Goal: Transaction & Acquisition: Purchase product/service

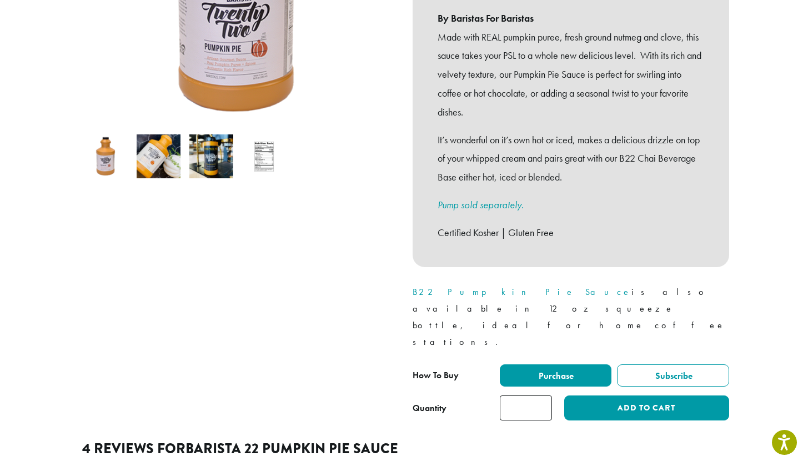
scroll to position [288, 0]
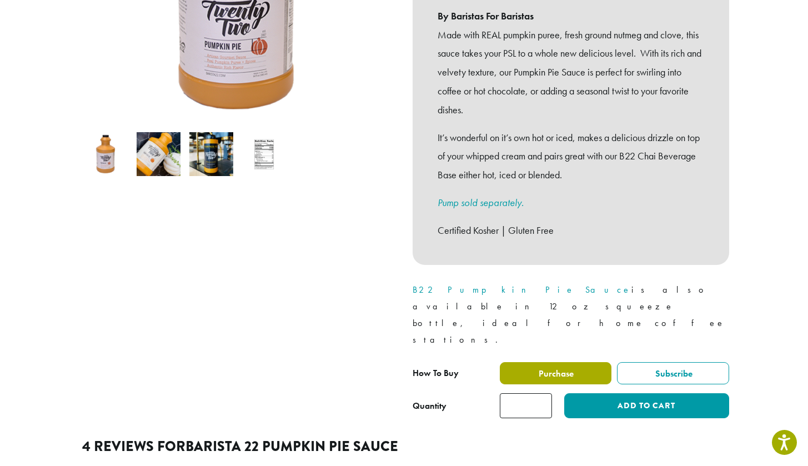
click at [587, 362] on label "Purchase" at bounding box center [556, 373] width 112 height 22
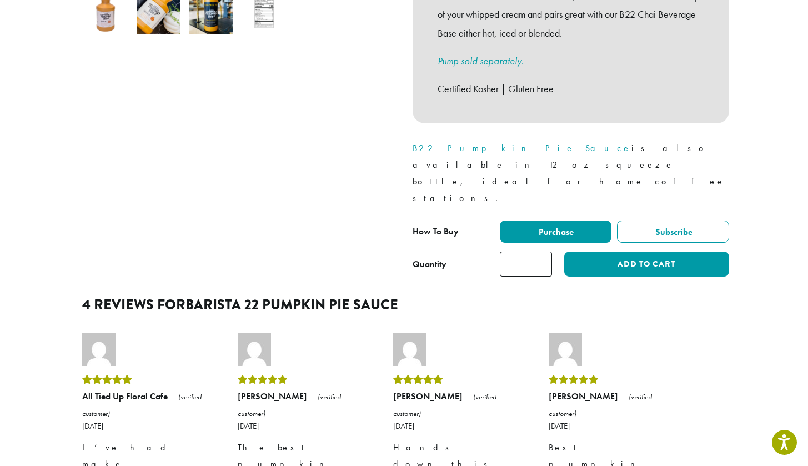
scroll to position [434, 0]
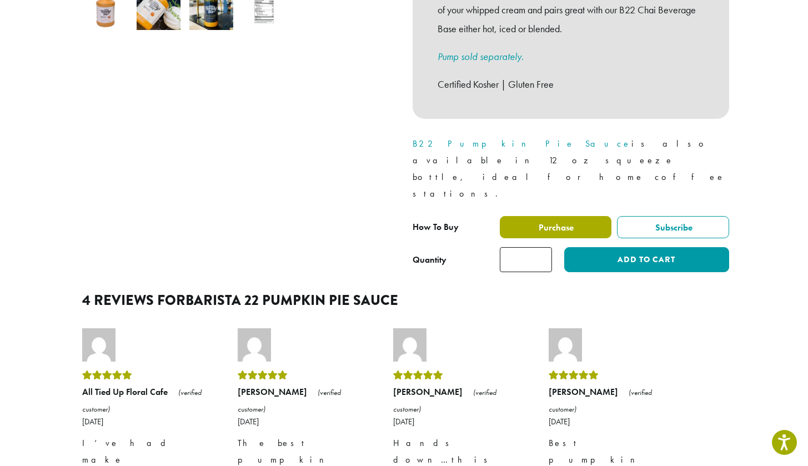
click at [542, 222] on span "Purchase" at bounding box center [555, 228] width 37 height 12
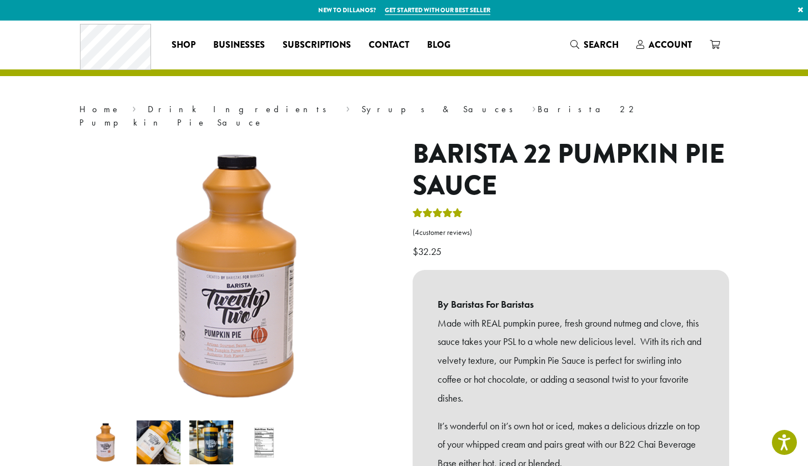
scroll to position [0, 0]
click at [362, 112] on link "Syrups & Sauces" at bounding box center [441, 109] width 159 height 12
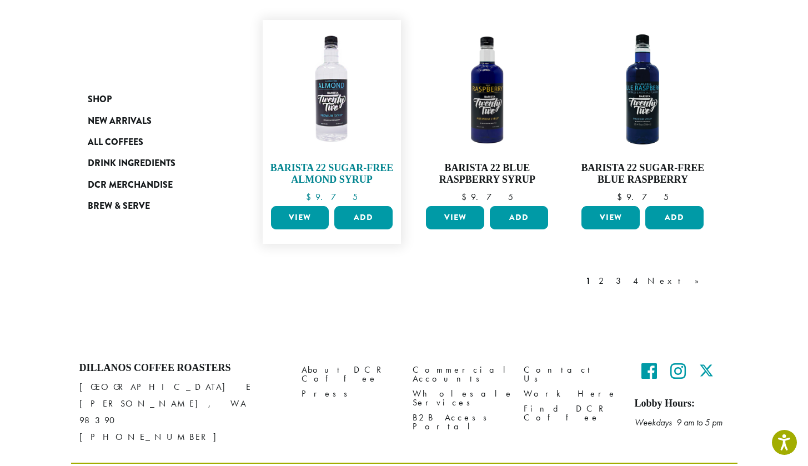
scroll to position [977, 0]
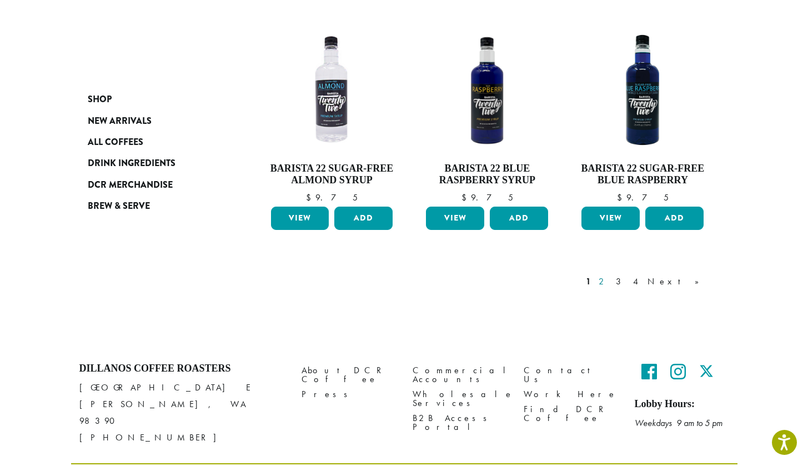
click at [611, 275] on link "2" at bounding box center [604, 281] width 14 height 13
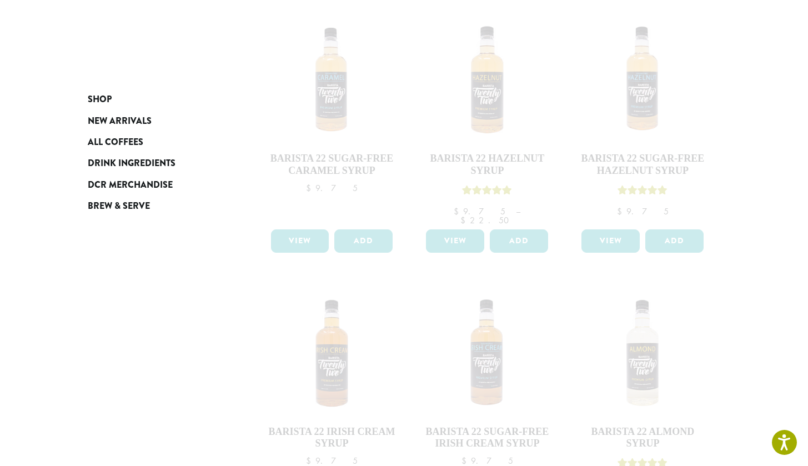
scroll to position [460, 0]
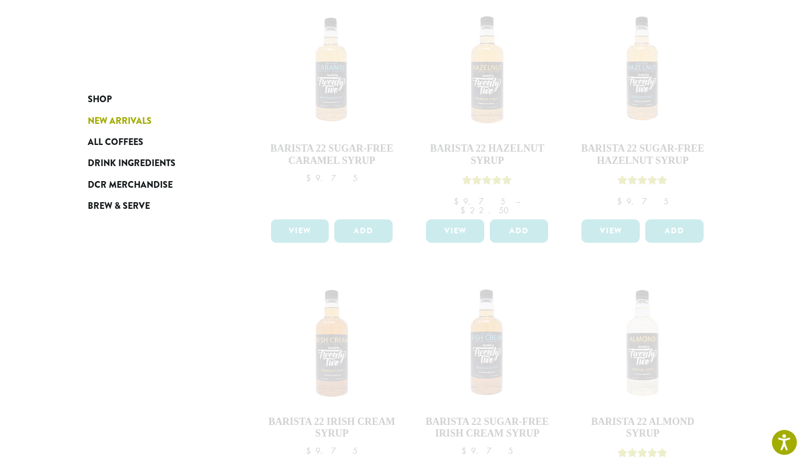
click at [109, 116] on span "New Arrivals" at bounding box center [120, 121] width 64 height 14
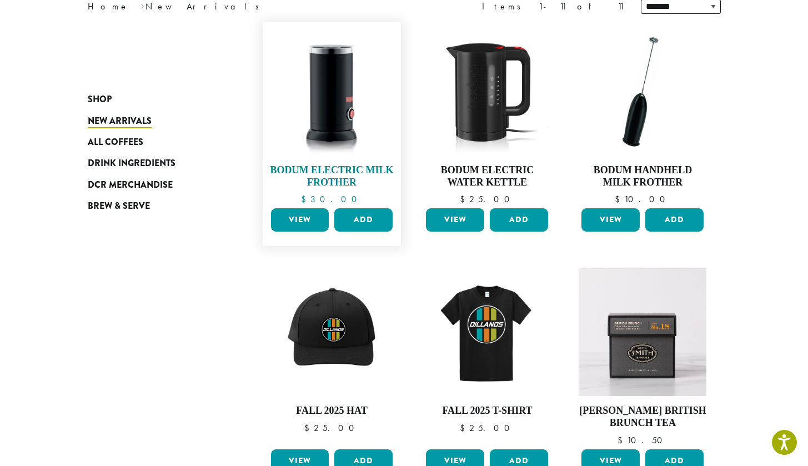
scroll to position [164, 0]
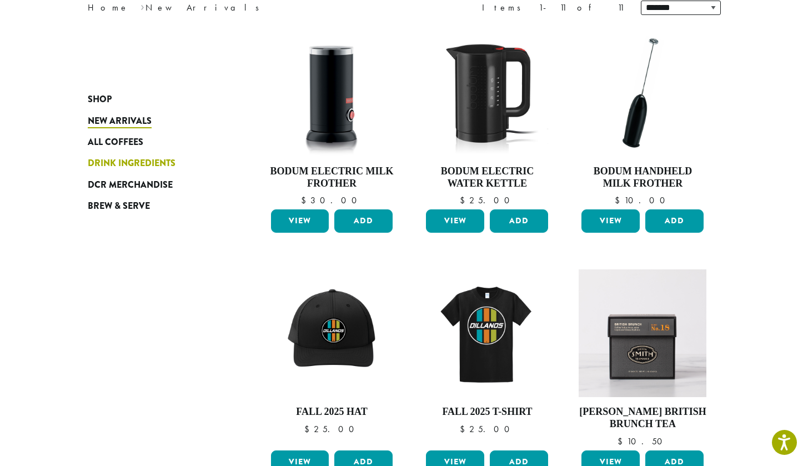
click at [127, 164] on span "Drink Ingredients" at bounding box center [132, 164] width 88 height 14
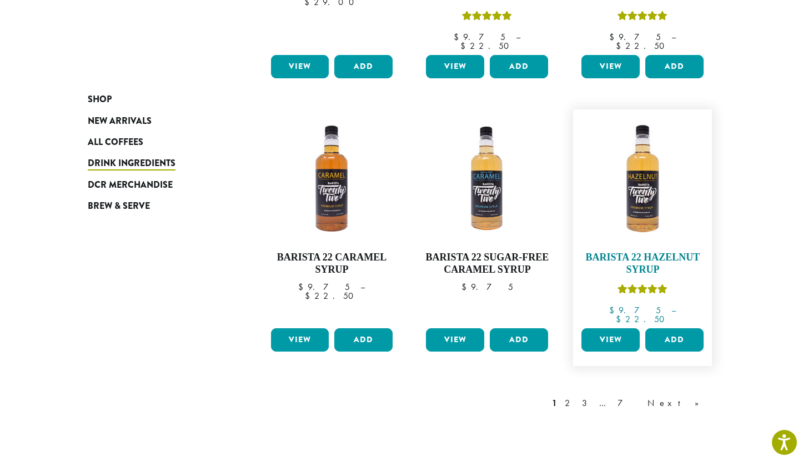
scroll to position [858, 0]
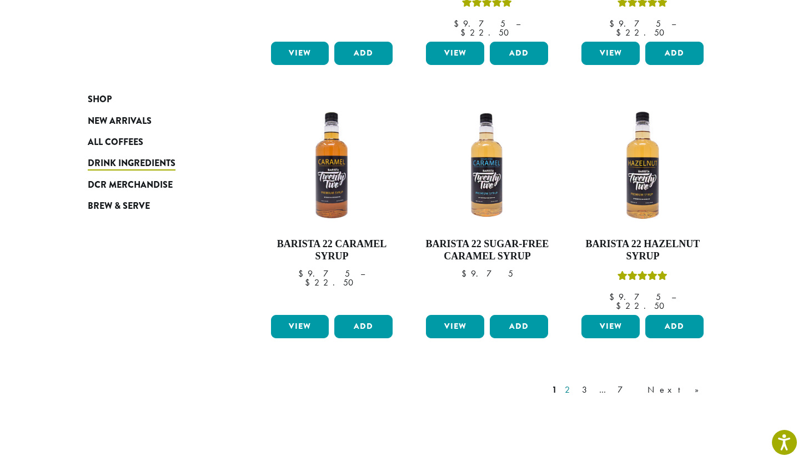
click at [577, 383] on link "2" at bounding box center [570, 389] width 14 height 13
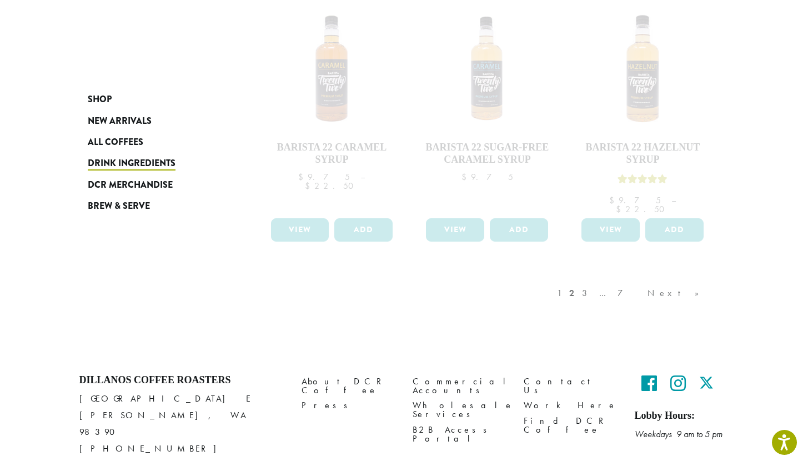
scroll to position [954, 0]
click at [633, 279] on div "1 2 3 … 7 Next »" at bounding box center [634, 305] width 158 height 52
click at [645, 279] on div "1 2 3 … 7 Next »" at bounding box center [634, 305] width 158 height 52
click at [646, 279] on div "1 2 3 … 7 Next »" at bounding box center [634, 305] width 158 height 52
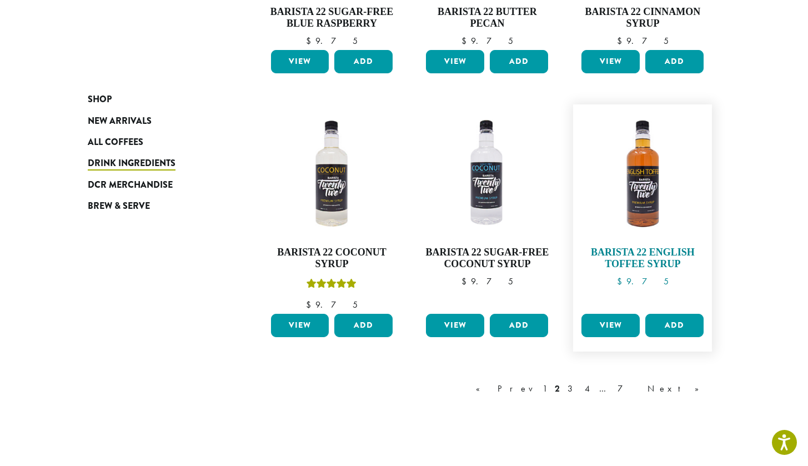
scroll to position [866, 0]
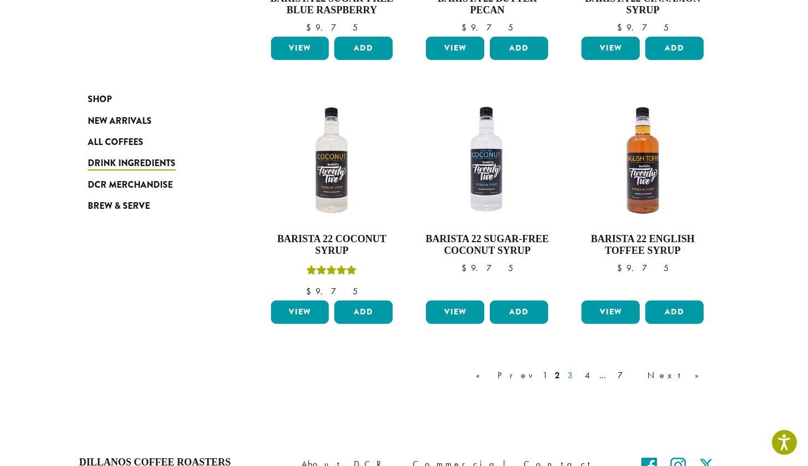
click at [579, 373] on link "3" at bounding box center [573, 375] width 14 height 13
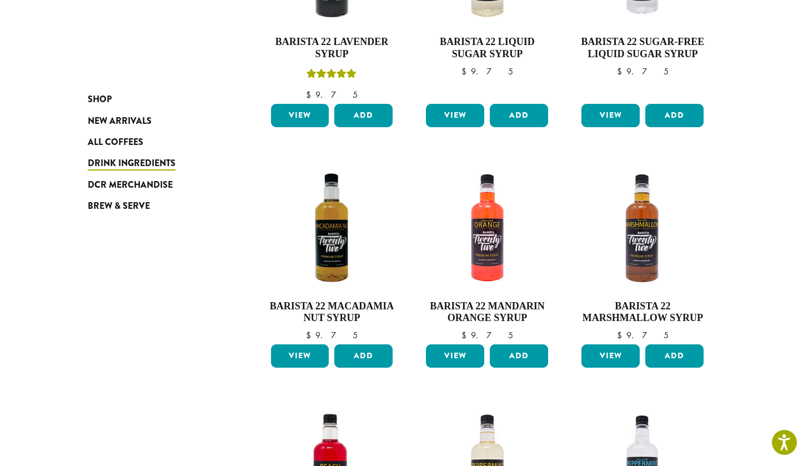
scroll to position [557, 0]
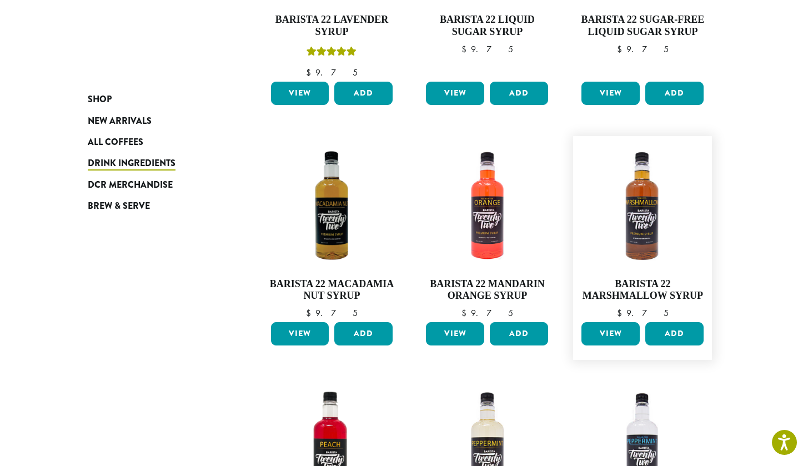
click at [606, 330] on link "View" at bounding box center [611, 333] width 58 height 23
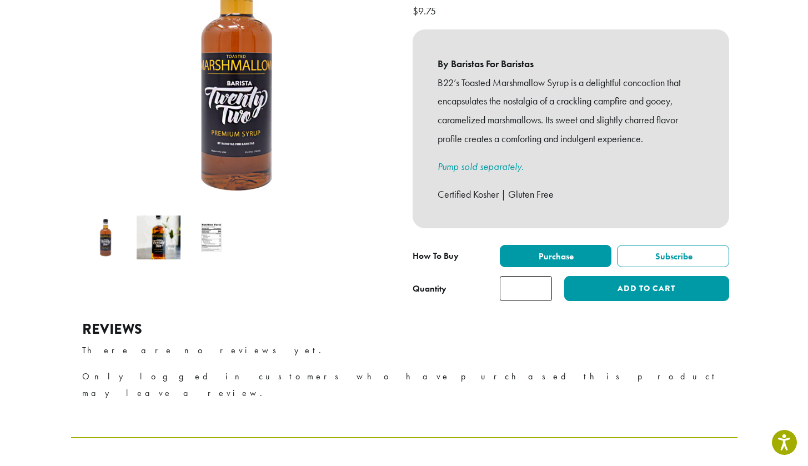
click at [663, 342] on p "There are no reviews yet." at bounding box center [404, 350] width 644 height 17
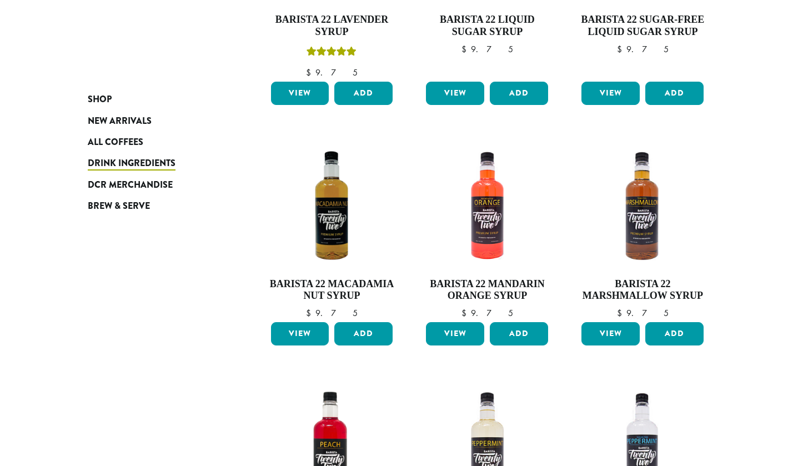
scroll to position [557, 0]
click at [672, 336] on button "Add" at bounding box center [675, 333] width 58 height 23
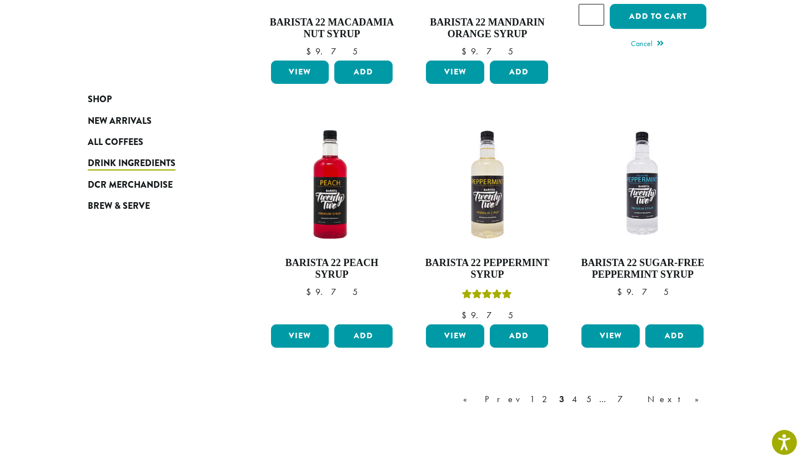
scroll to position [819, 0]
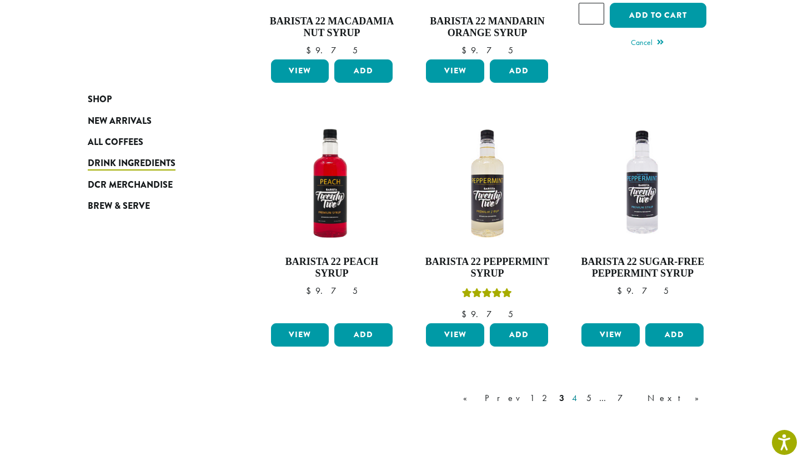
click at [581, 393] on link "4" at bounding box center [575, 398] width 11 height 13
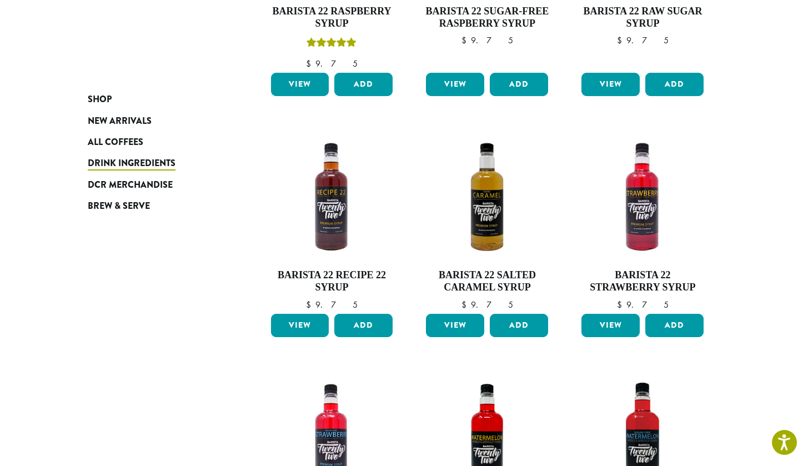
scroll to position [240, 0]
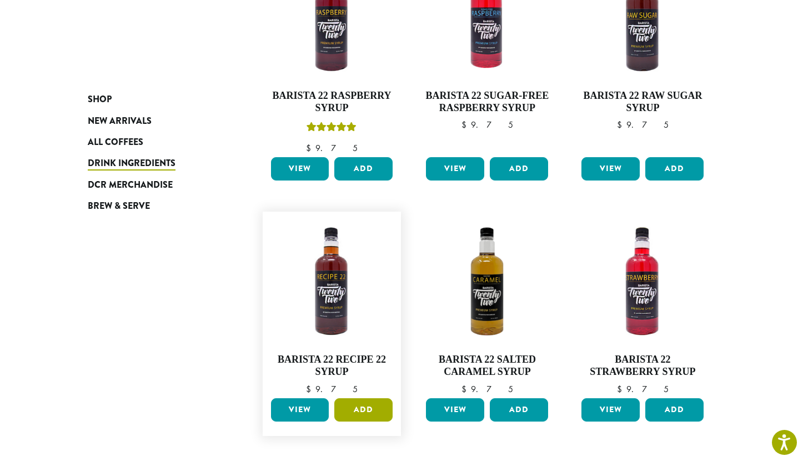
click at [361, 407] on button "Add" at bounding box center [363, 409] width 58 height 23
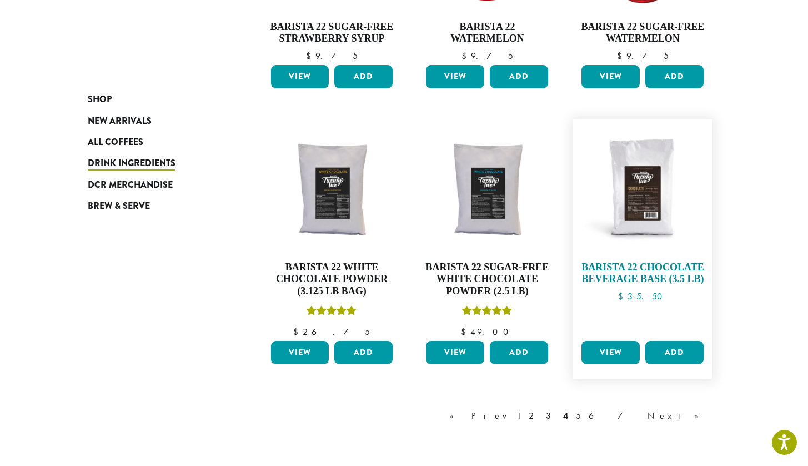
scroll to position [910, 0]
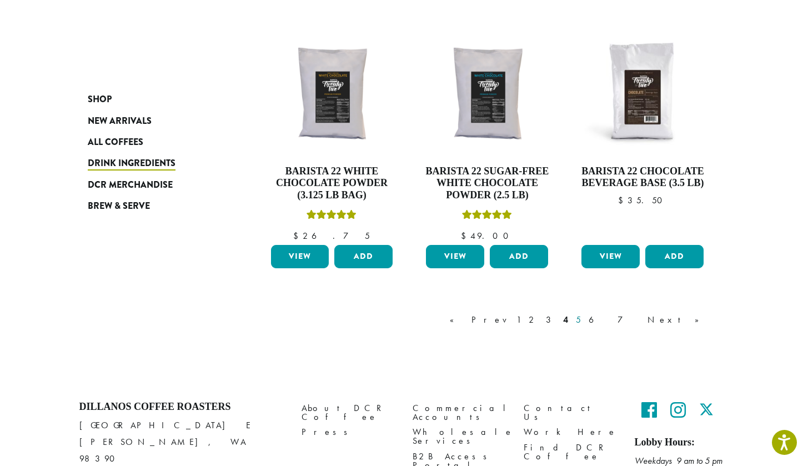
click at [583, 314] on link "5" at bounding box center [578, 319] width 9 height 13
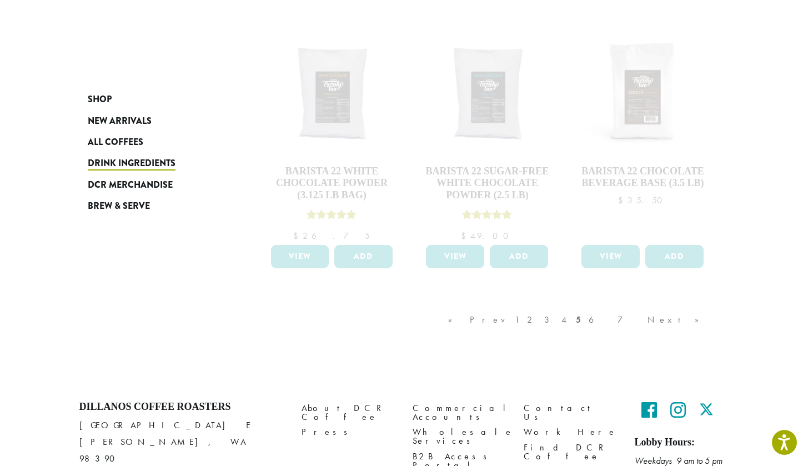
click at [648, 316] on div "« Prev 1 2 3 4 5 6 7 Next »" at bounding box center [579, 331] width 267 height 52
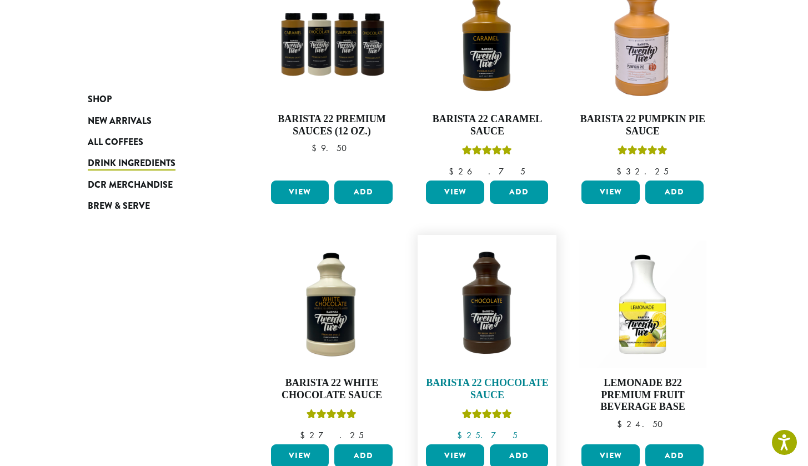
scroll to position [461, 0]
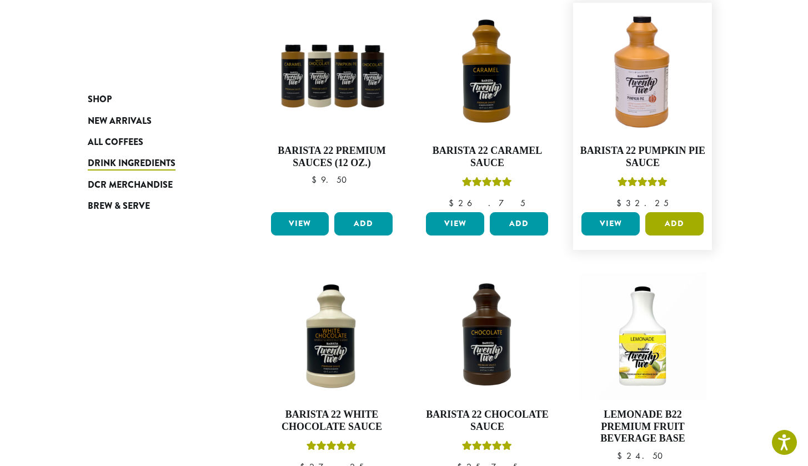
click at [668, 227] on button "Add" at bounding box center [675, 223] width 58 height 23
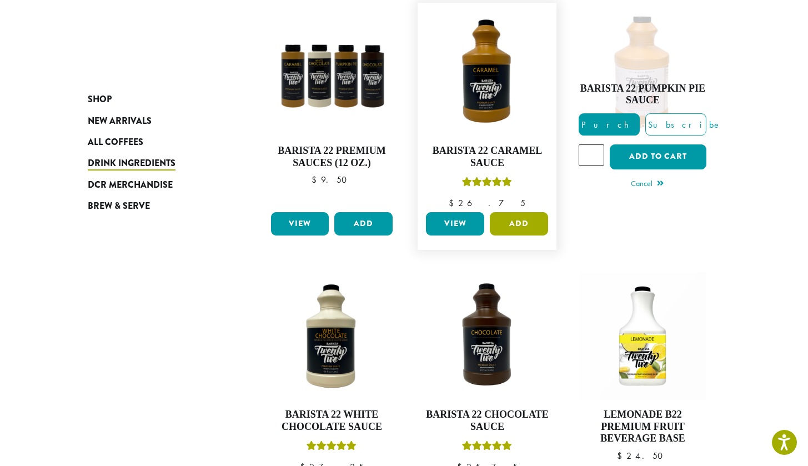
click at [513, 221] on button "Add" at bounding box center [519, 223] width 58 height 23
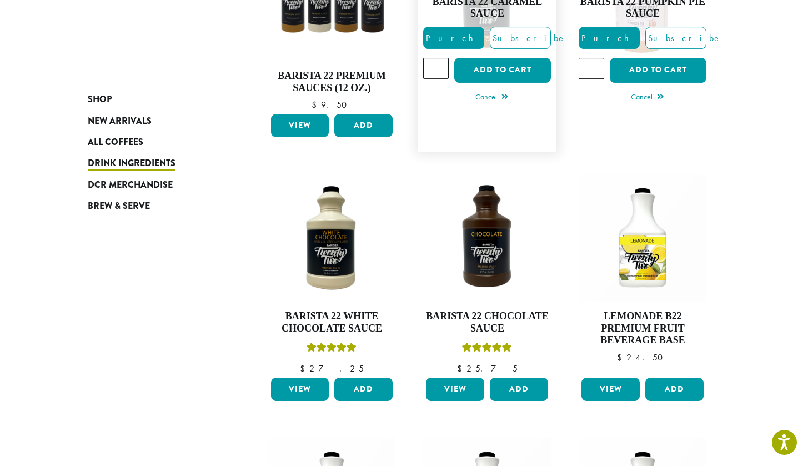
scroll to position [562, 0]
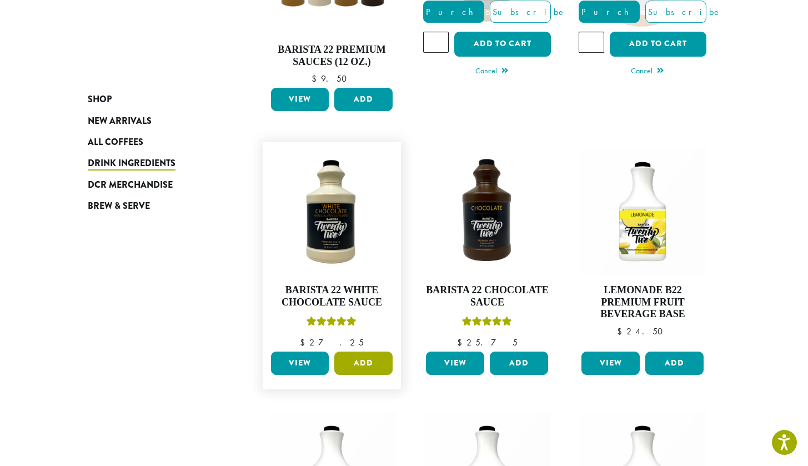
click at [359, 366] on button "Add" at bounding box center [363, 363] width 58 height 23
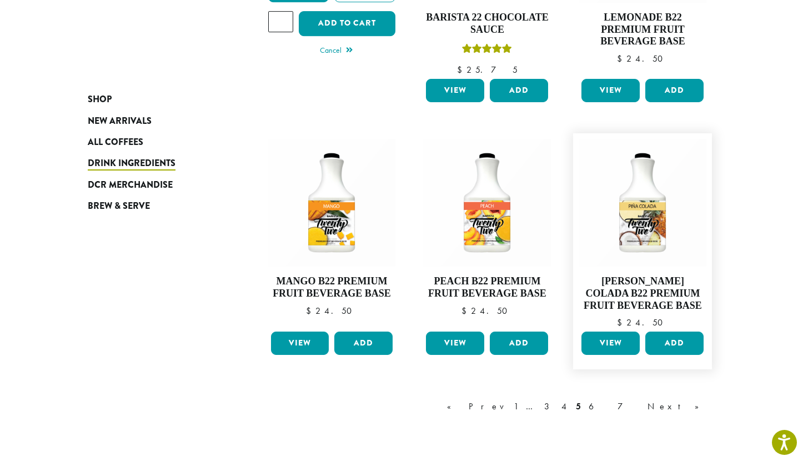
scroll to position [840, 0]
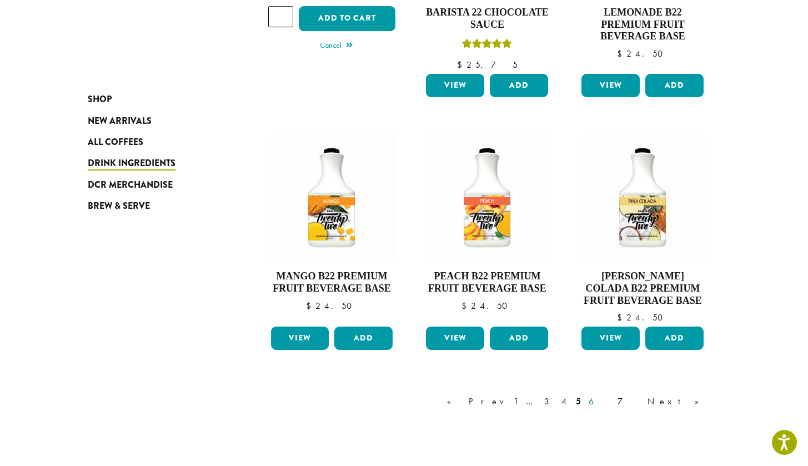
click at [612, 398] on link "6" at bounding box center [600, 401] width 26 height 13
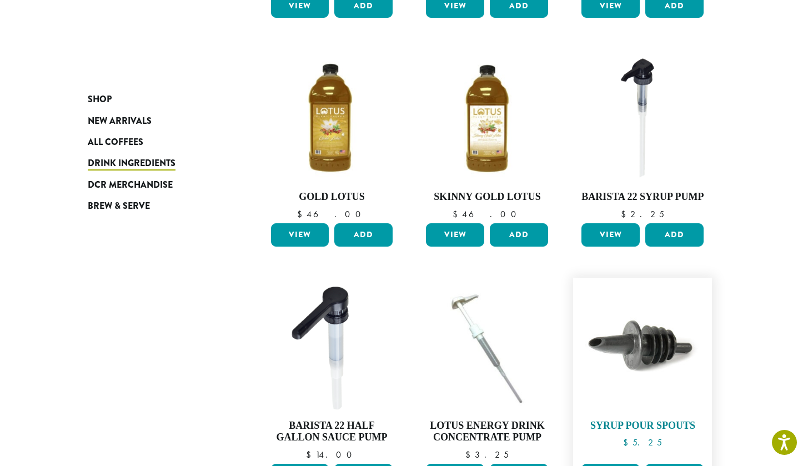
scroll to position [664, 0]
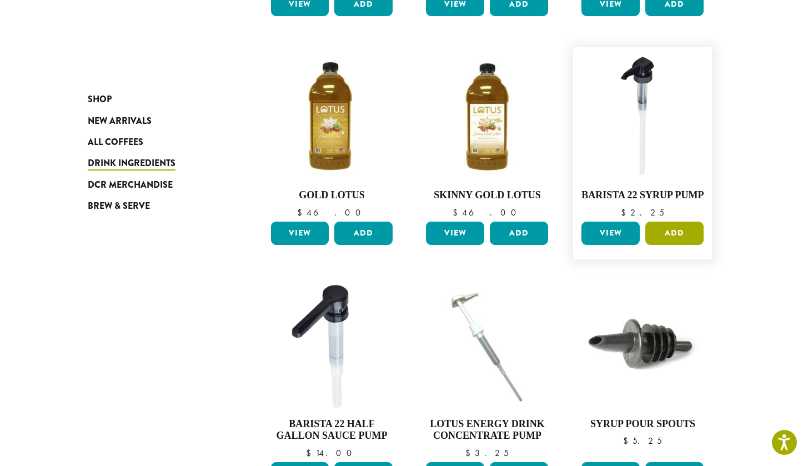
click at [669, 222] on button "Add" at bounding box center [675, 233] width 58 height 23
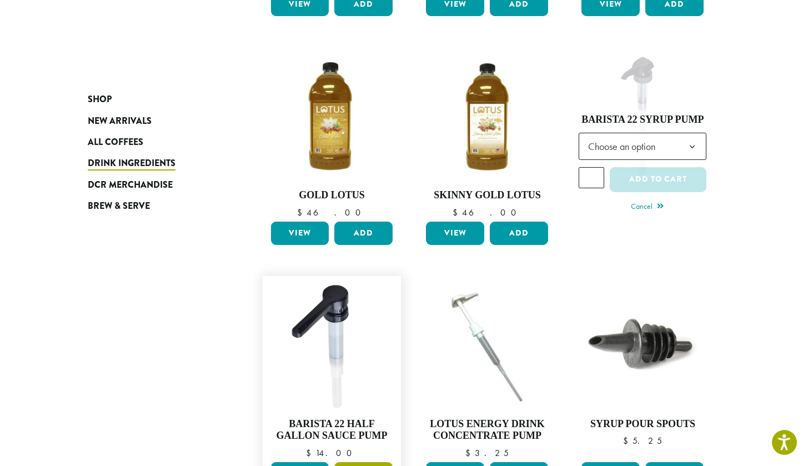
click at [373, 462] on button "Add" at bounding box center [363, 473] width 58 height 23
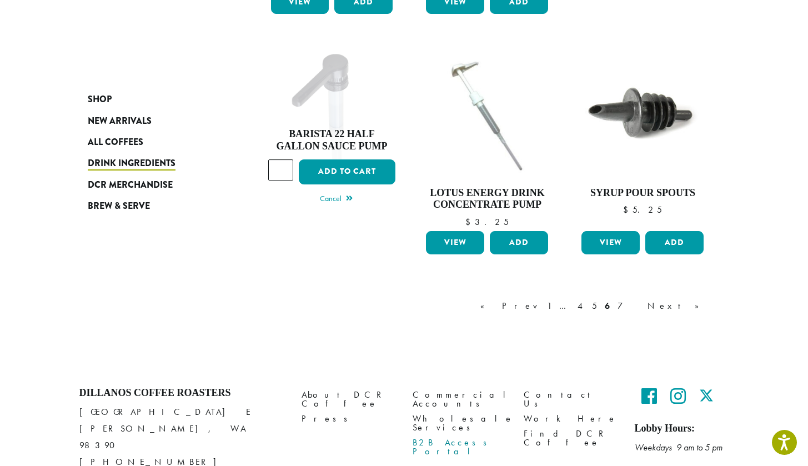
scroll to position [897, 0]
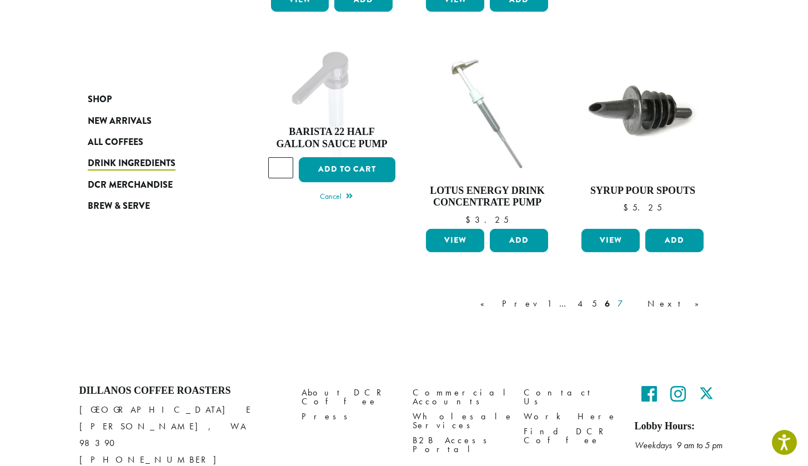
click at [642, 297] on link "7" at bounding box center [629, 303] width 27 height 13
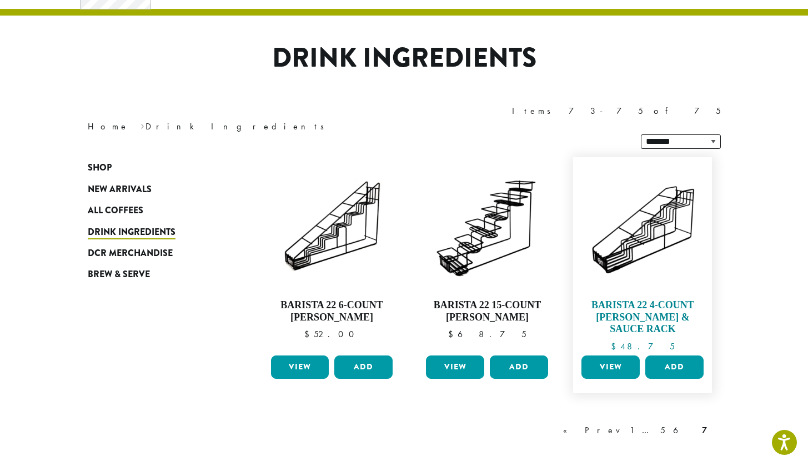
scroll to position [73, 0]
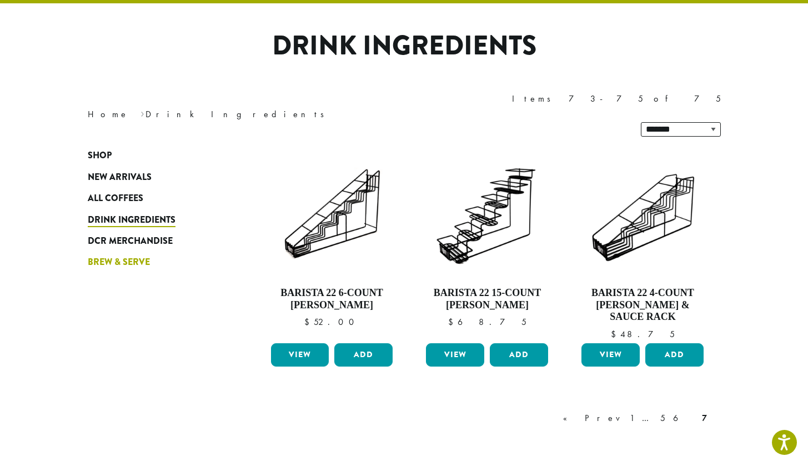
click at [123, 256] on span "Brew & Serve" at bounding box center [119, 263] width 62 height 14
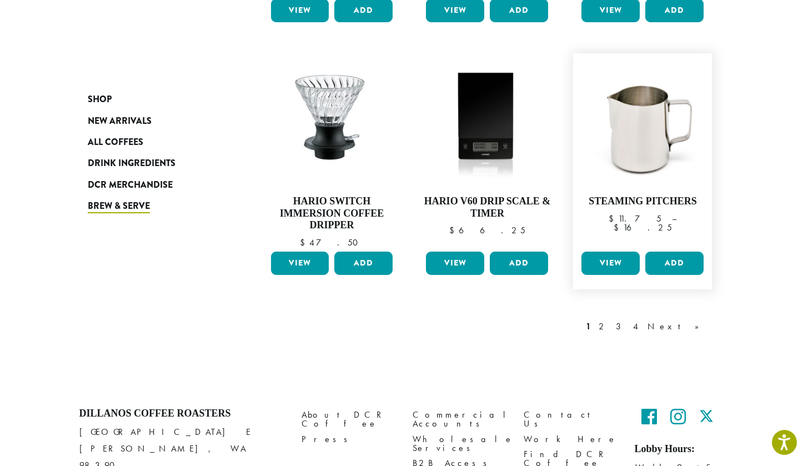
scroll to position [881, 0]
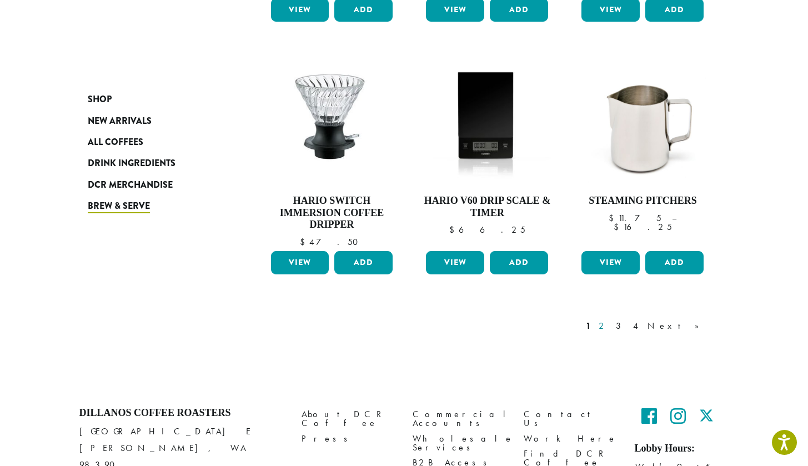
click at [611, 319] on link "2" at bounding box center [604, 325] width 14 height 13
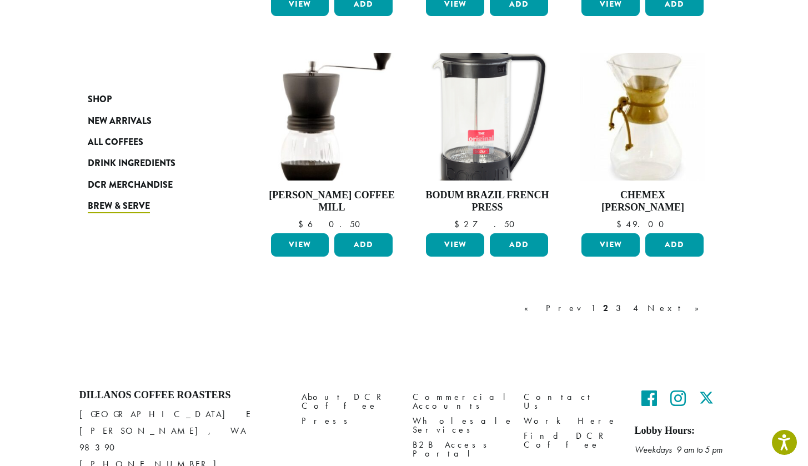
scroll to position [877, 0]
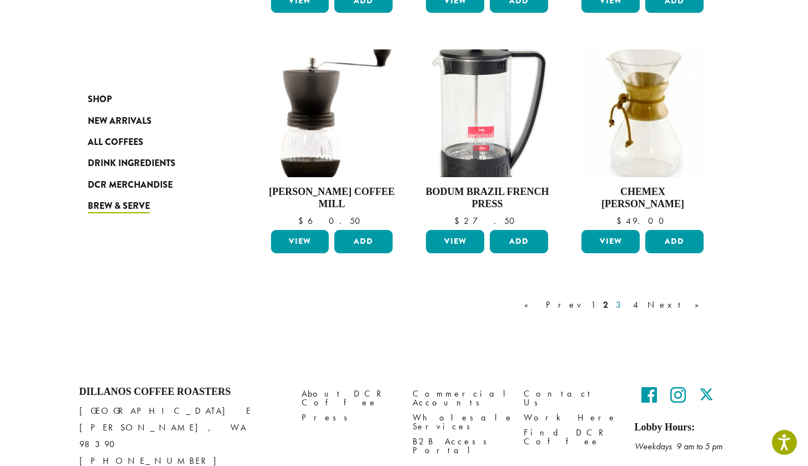
click at [628, 301] on link "3" at bounding box center [621, 304] width 14 height 13
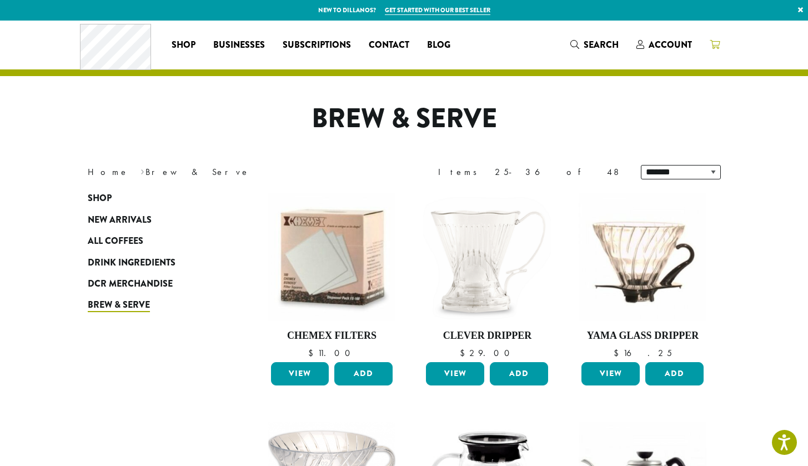
click at [713, 49] on span at bounding box center [715, 45] width 10 height 14
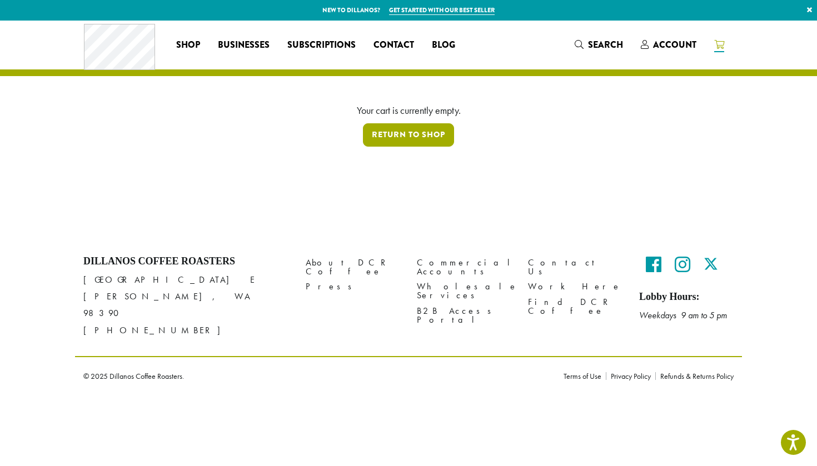
click at [392, 141] on link "Return to shop" at bounding box center [408, 134] width 91 height 23
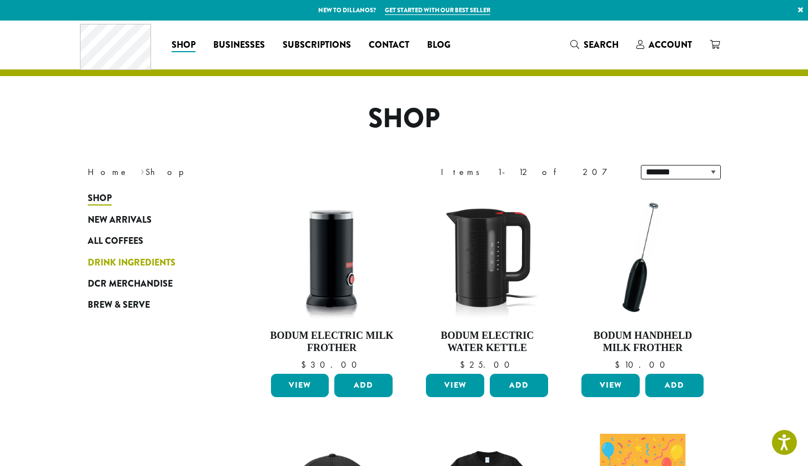
click at [104, 256] on span "Drink Ingredients" at bounding box center [132, 263] width 88 height 14
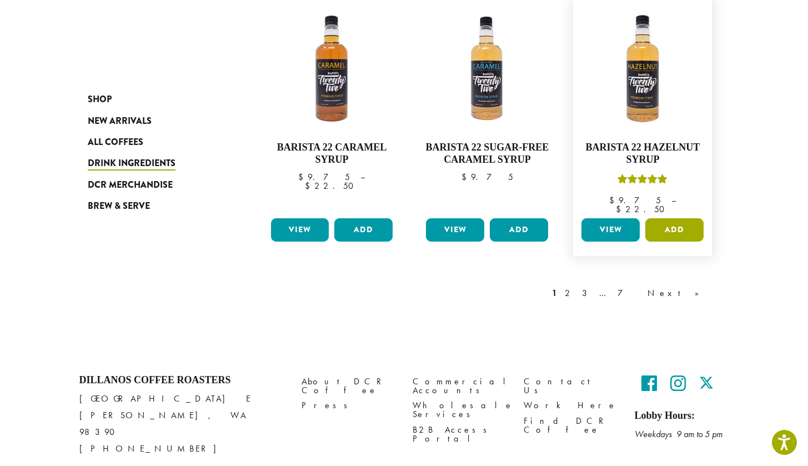
scroll to position [954, 0]
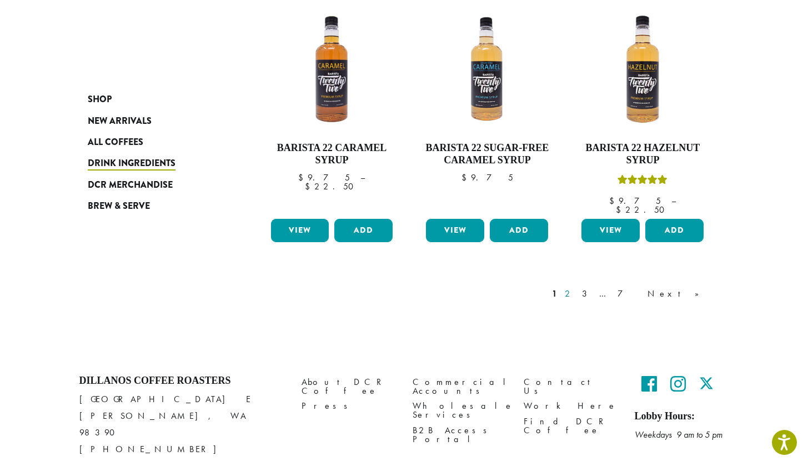
click at [577, 287] on link "2" at bounding box center [570, 293] width 14 height 13
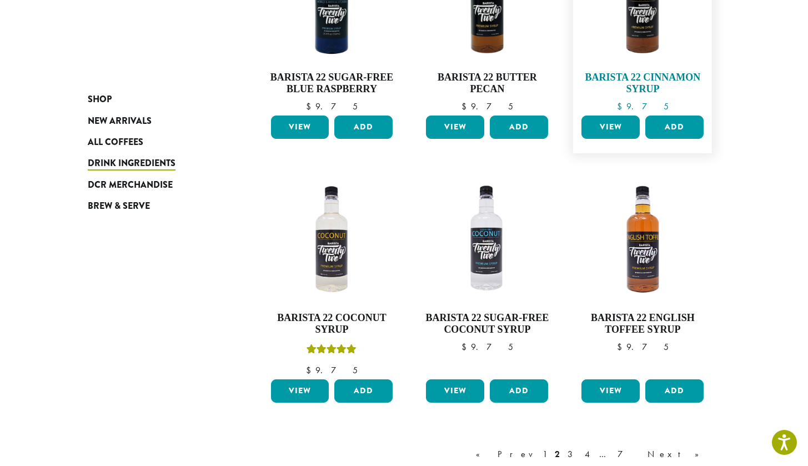
scroll to position [788, 0]
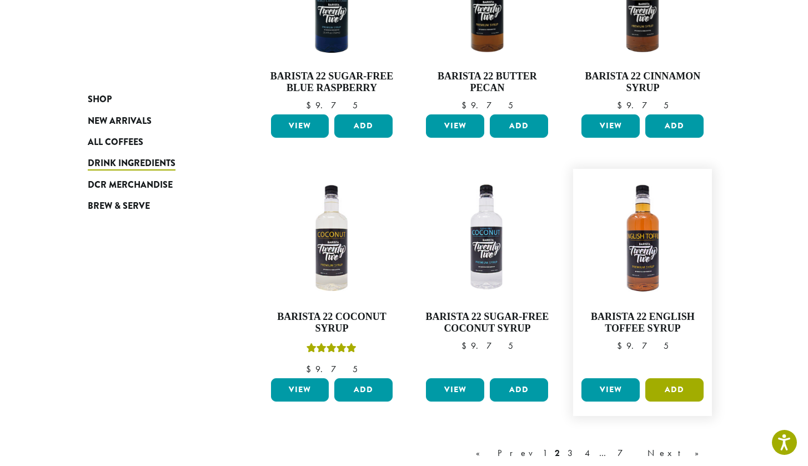
click at [663, 387] on button "Add" at bounding box center [675, 389] width 58 height 23
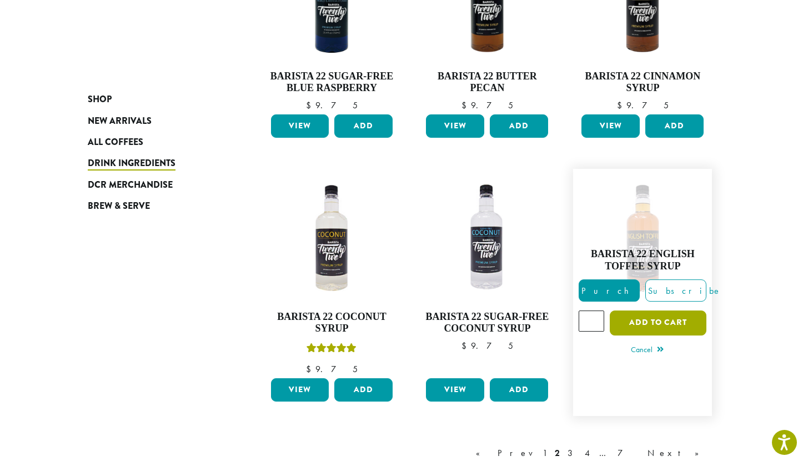
click at [651, 317] on button "Add to cart" at bounding box center [658, 323] width 97 height 25
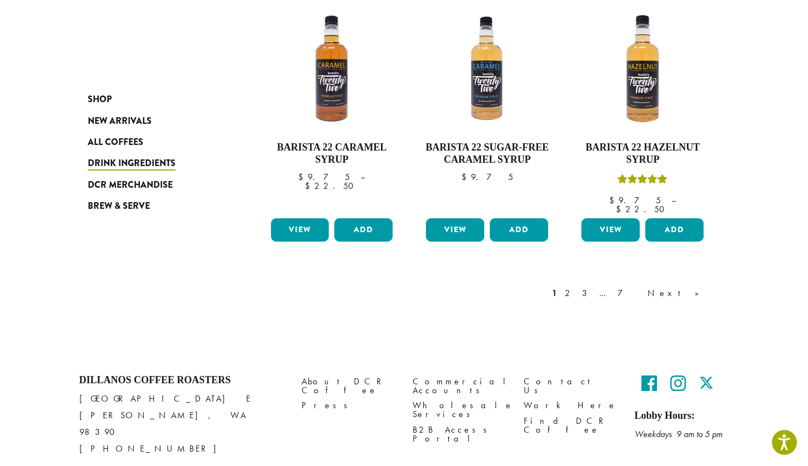
scroll to position [954, 0]
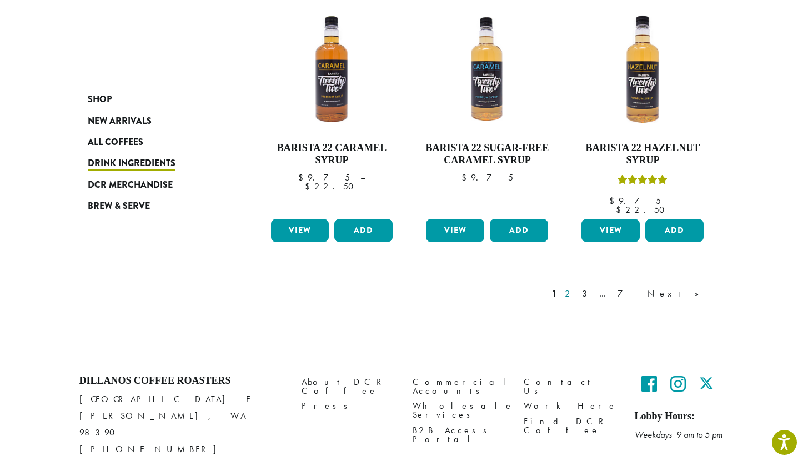
click at [577, 287] on link "2" at bounding box center [570, 293] width 14 height 13
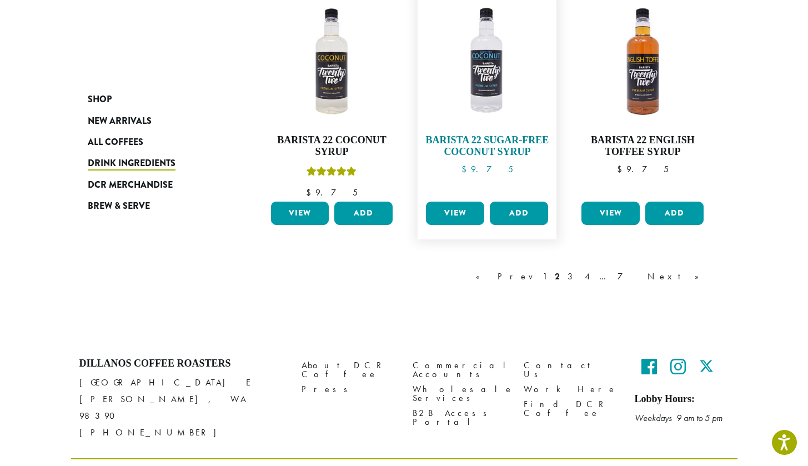
scroll to position [973, 0]
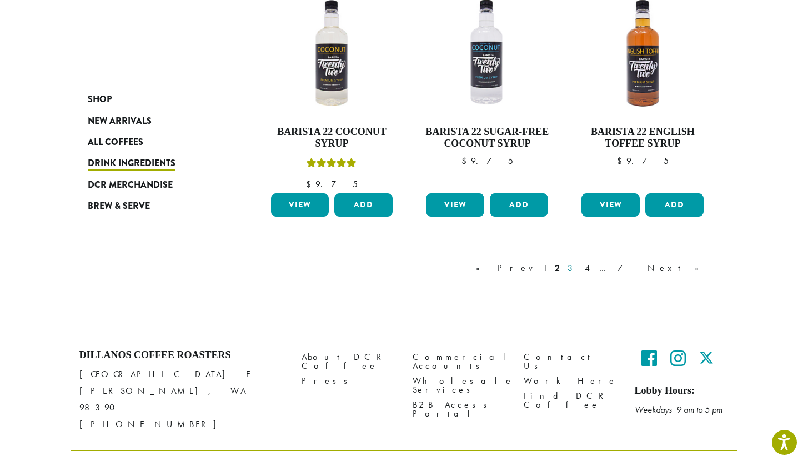
click at [579, 262] on link "3" at bounding box center [573, 268] width 14 height 13
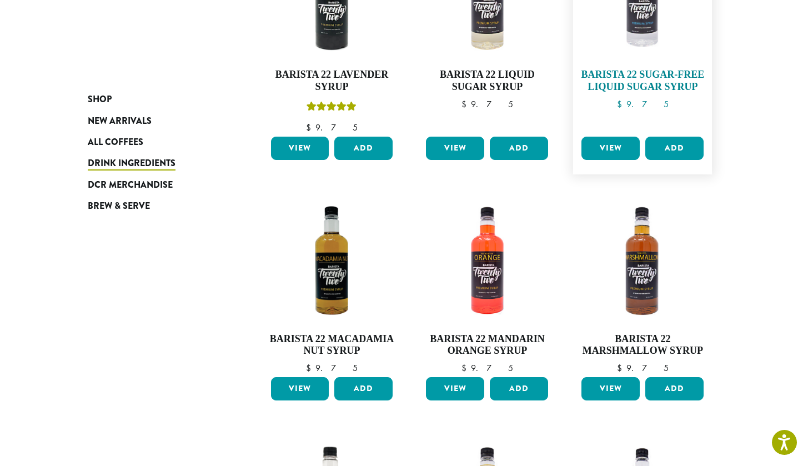
scroll to position [502, 0]
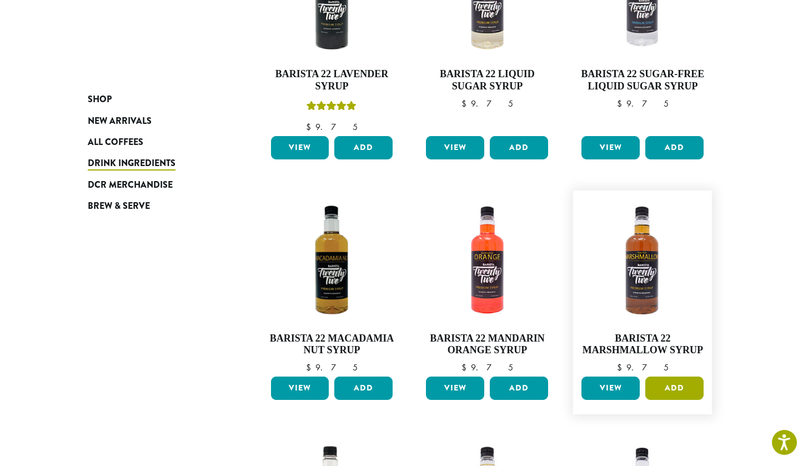
click at [666, 387] on button "Add" at bounding box center [675, 388] width 58 height 23
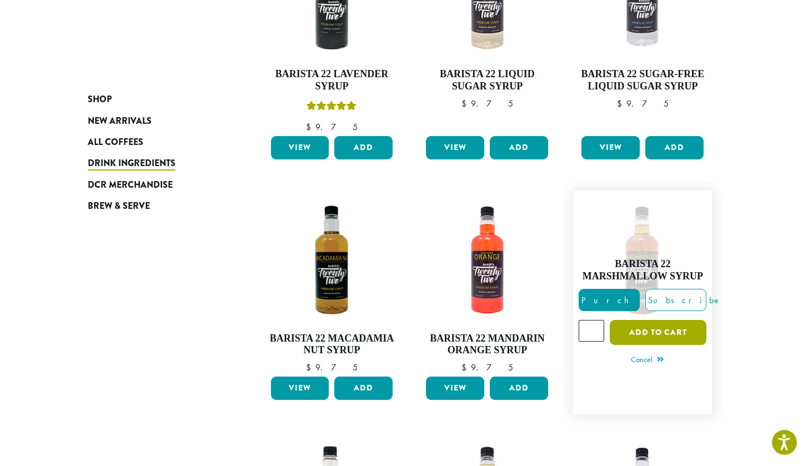
click at [645, 331] on button "Add to cart" at bounding box center [658, 332] width 97 height 25
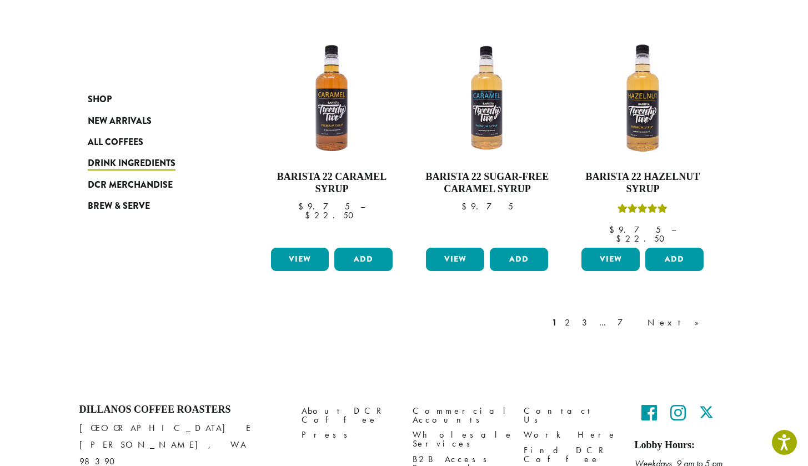
scroll to position [926, 0]
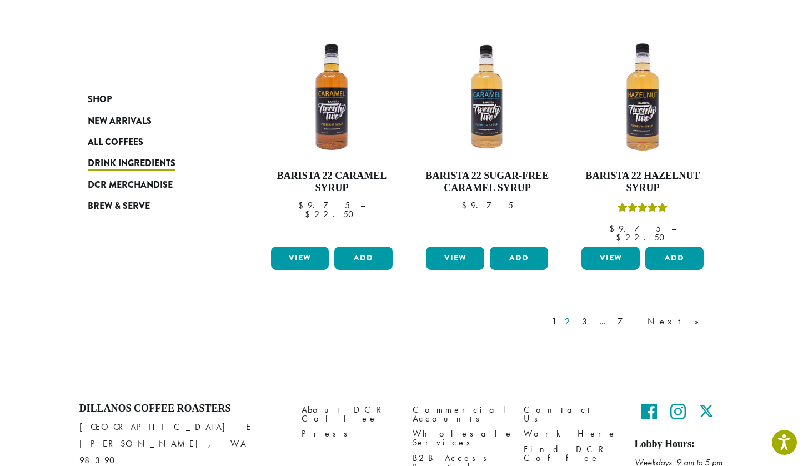
click at [577, 315] on link "2" at bounding box center [570, 321] width 14 height 13
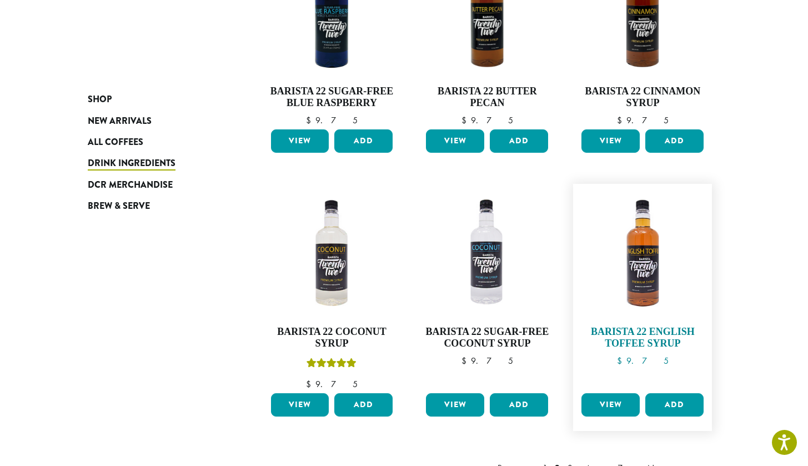
scroll to position [775, 0]
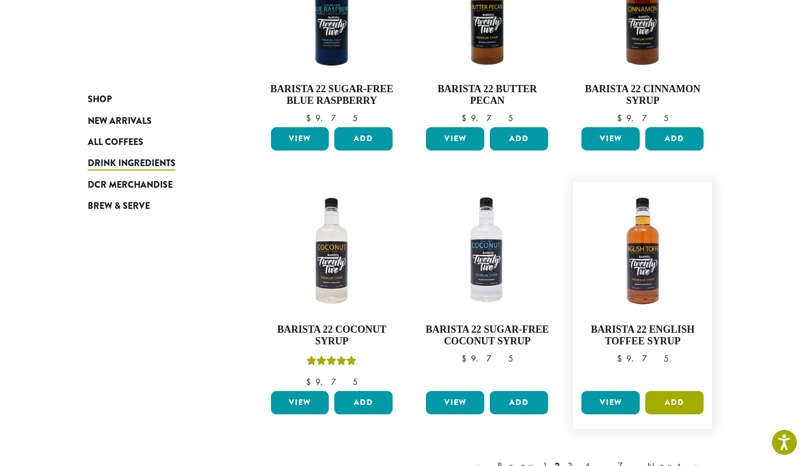
click at [677, 397] on button "Add" at bounding box center [675, 402] width 58 height 23
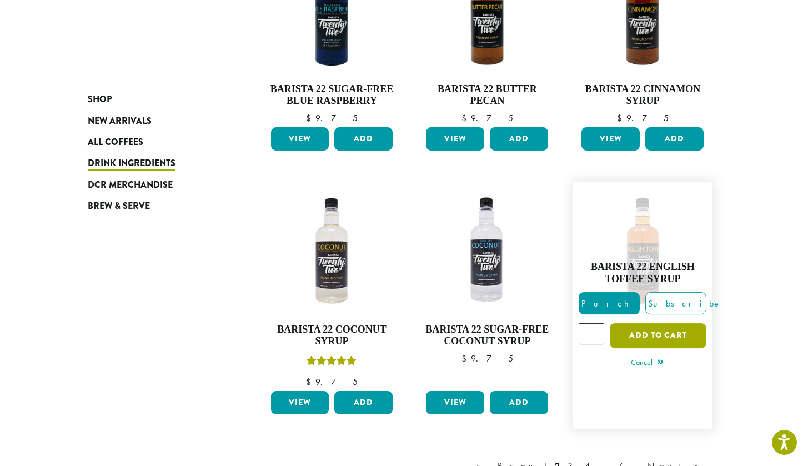
click at [668, 337] on button "Add to cart" at bounding box center [658, 335] width 97 height 25
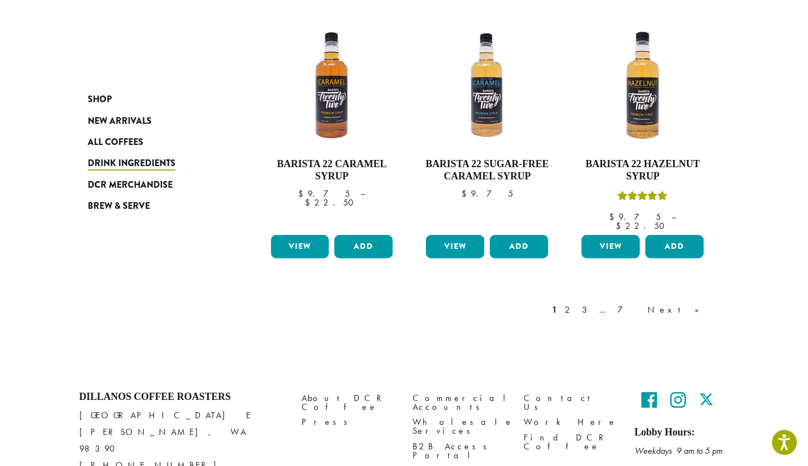
scroll to position [1013, 0]
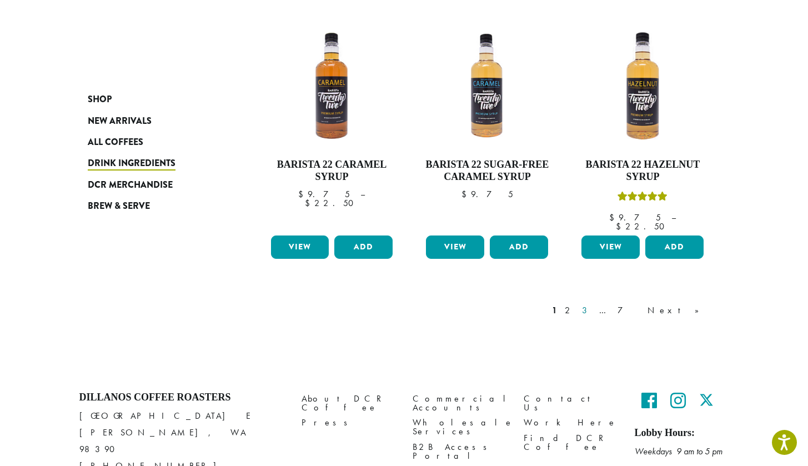
click at [594, 304] on link "3" at bounding box center [587, 310] width 14 height 13
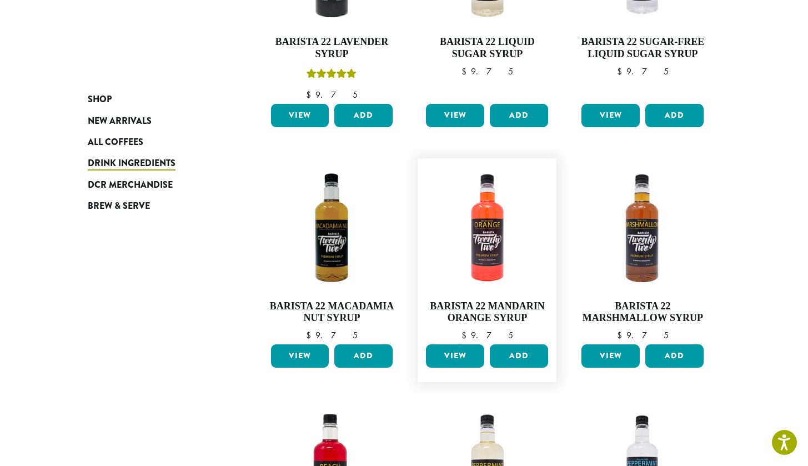
scroll to position [548, 0]
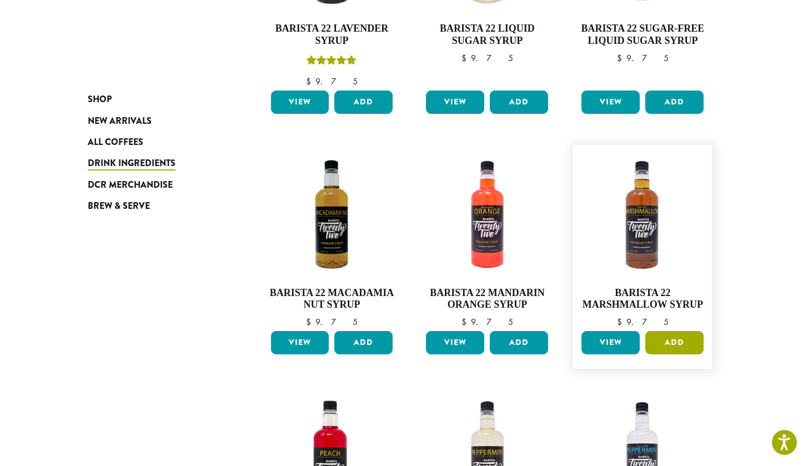
click at [674, 342] on button "Add" at bounding box center [675, 342] width 58 height 23
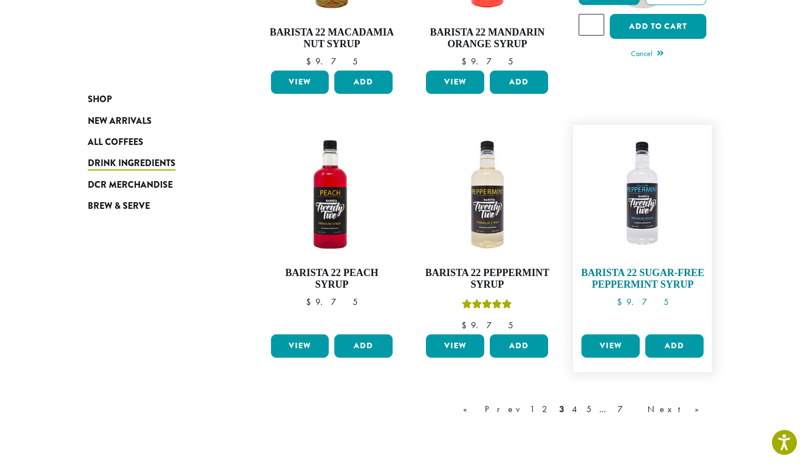
scroll to position [818, 0]
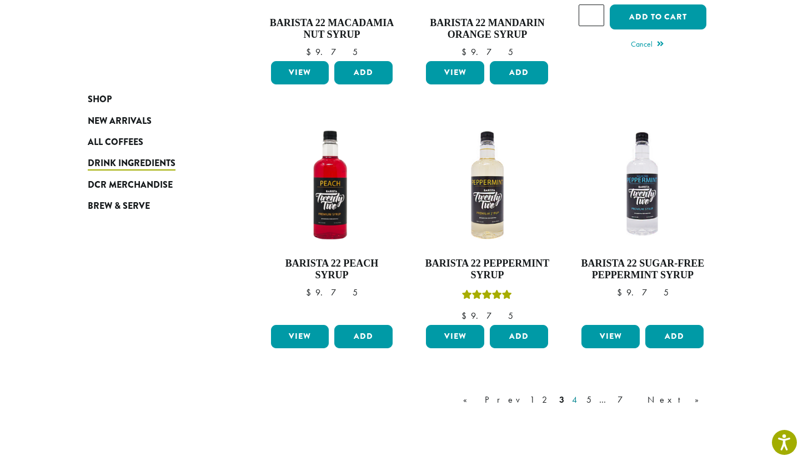
click at [581, 396] on link "4" at bounding box center [575, 399] width 11 height 13
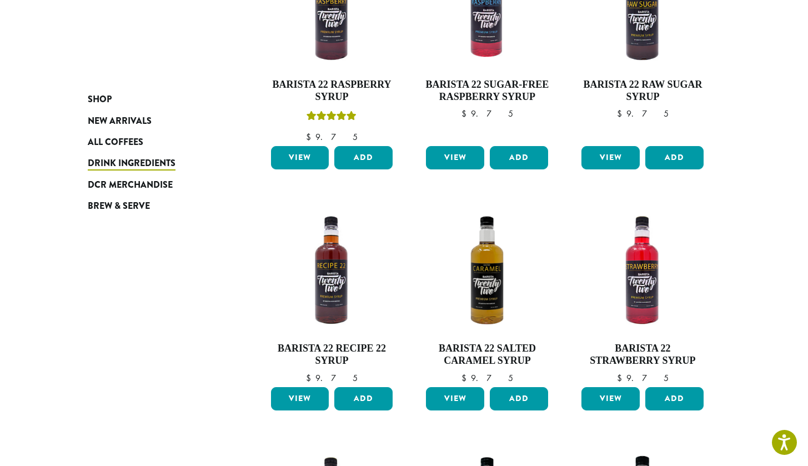
scroll to position [256, 0]
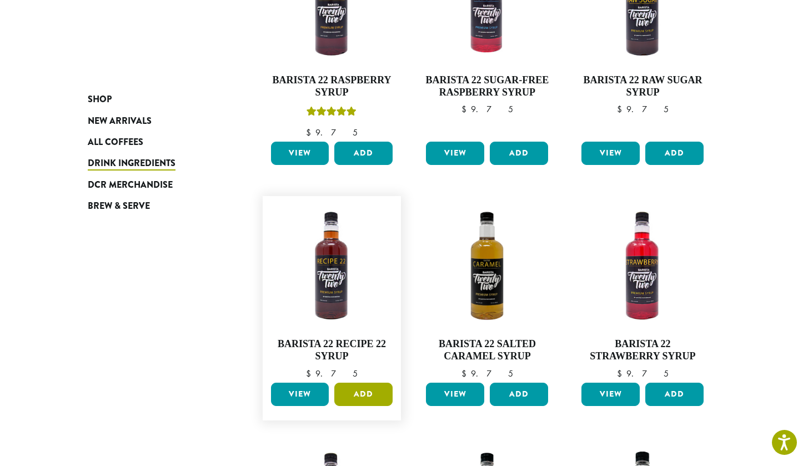
click at [356, 392] on button "Add" at bounding box center [363, 394] width 58 height 23
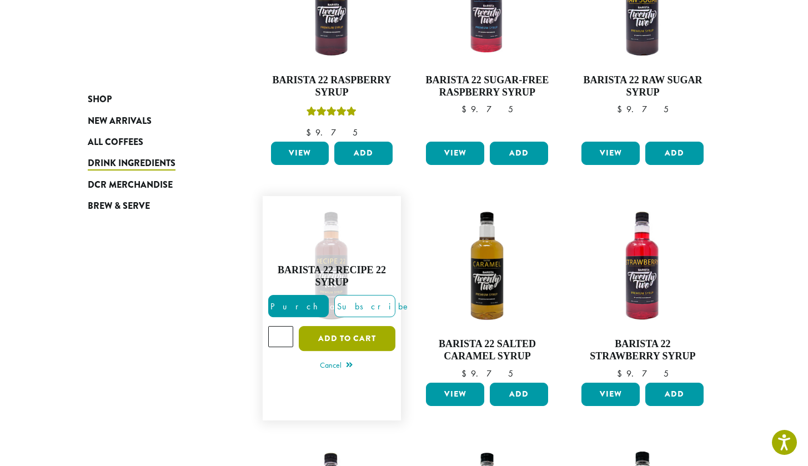
click at [384, 333] on button "Add to cart" at bounding box center [347, 338] width 97 height 25
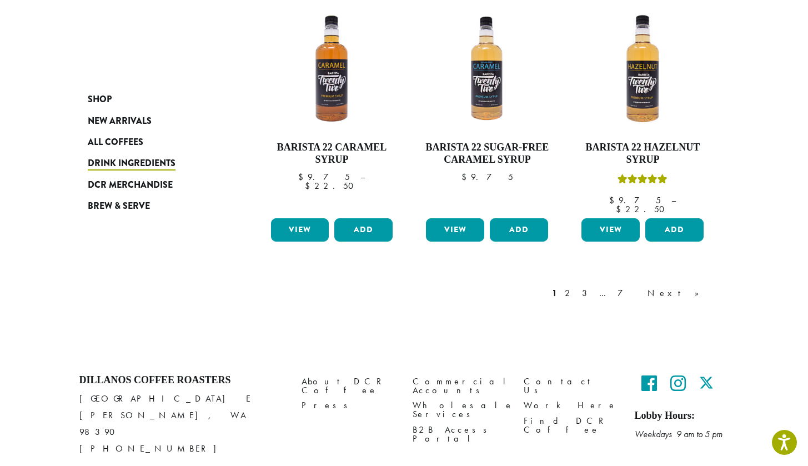
scroll to position [954, 0]
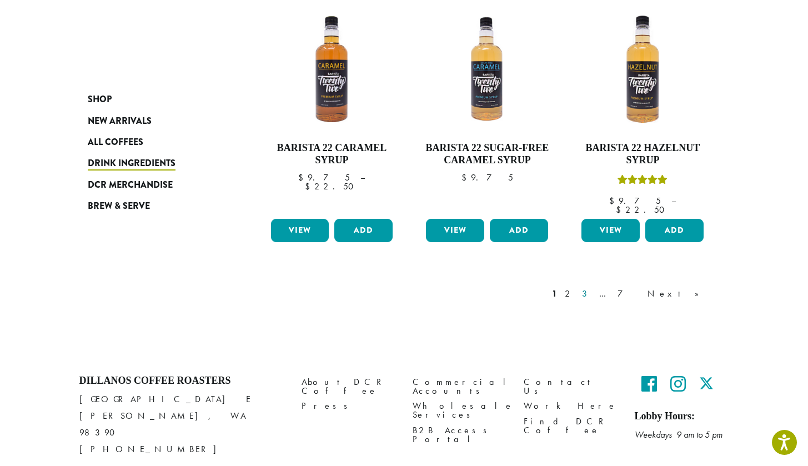
click at [594, 287] on link "3" at bounding box center [587, 293] width 14 height 13
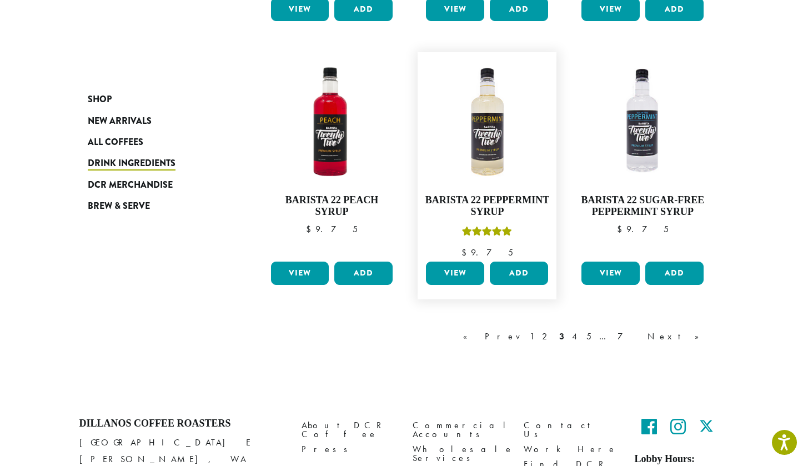
scroll to position [907, 0]
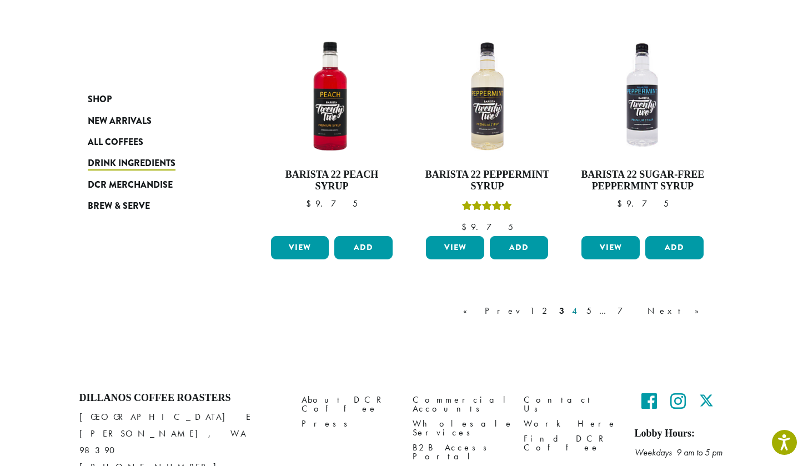
click at [581, 310] on link "4" at bounding box center [575, 310] width 11 height 13
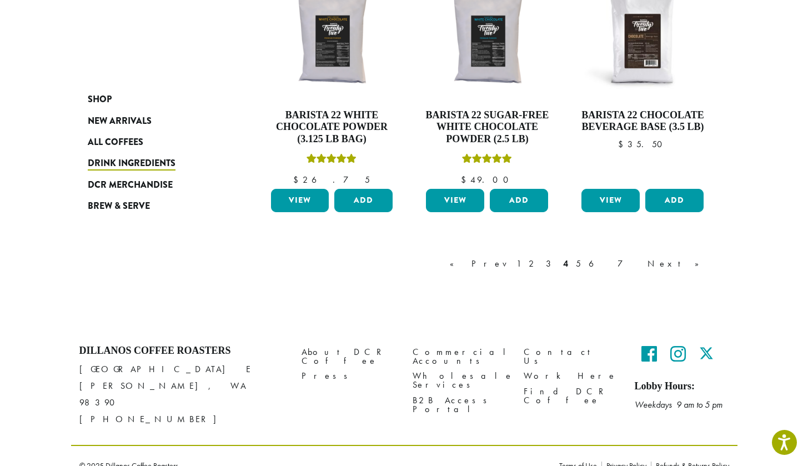
scroll to position [966, 0]
click at [583, 263] on link "5" at bounding box center [578, 264] width 9 height 13
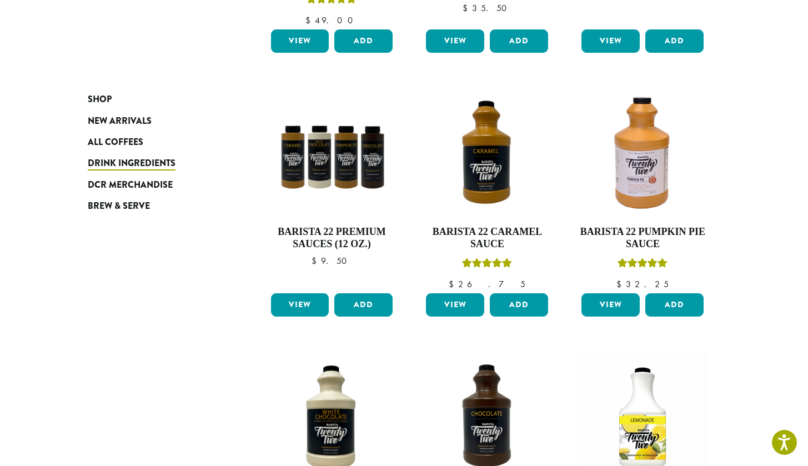
scroll to position [372, 0]
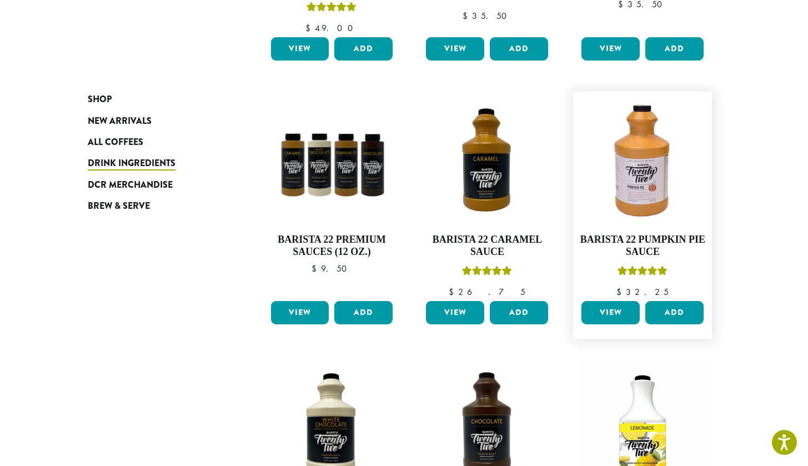
click at [668, 326] on div "View Add" at bounding box center [643, 317] width 128 height 32
click at [673, 307] on button "Add" at bounding box center [675, 312] width 58 height 23
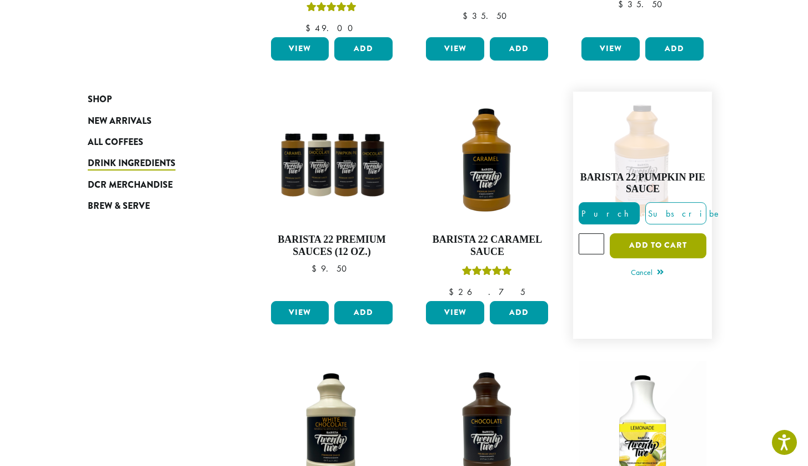
click at [660, 242] on button "Add to cart" at bounding box center [658, 245] width 97 height 25
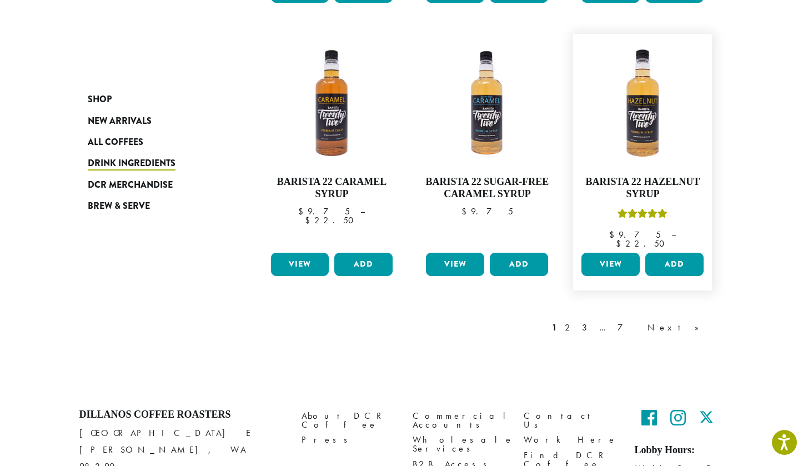
scroll to position [919, 0]
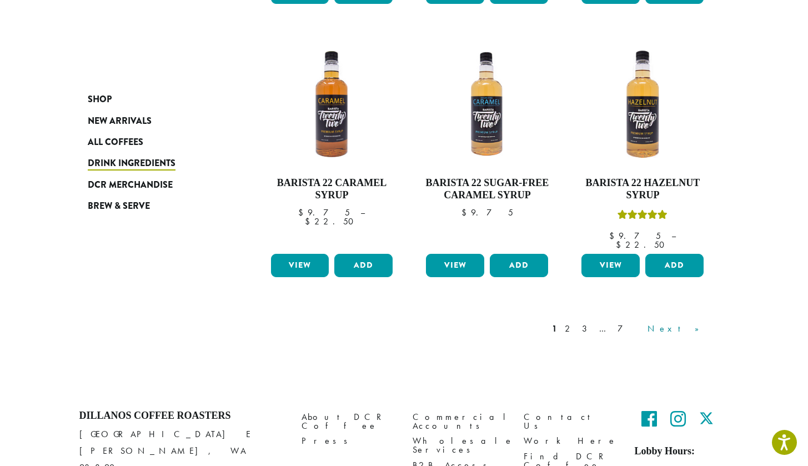
click at [687, 322] on link "Next »" at bounding box center [678, 328] width 64 height 13
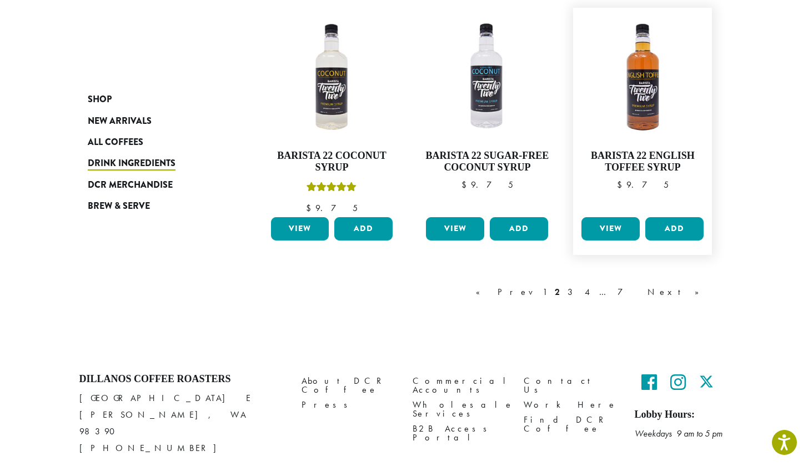
scroll to position [951, 0]
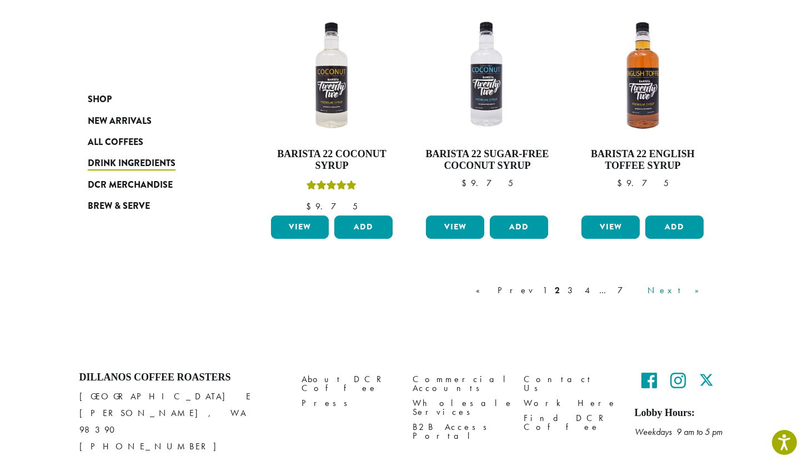
click at [702, 291] on link "Next »" at bounding box center [678, 290] width 64 height 13
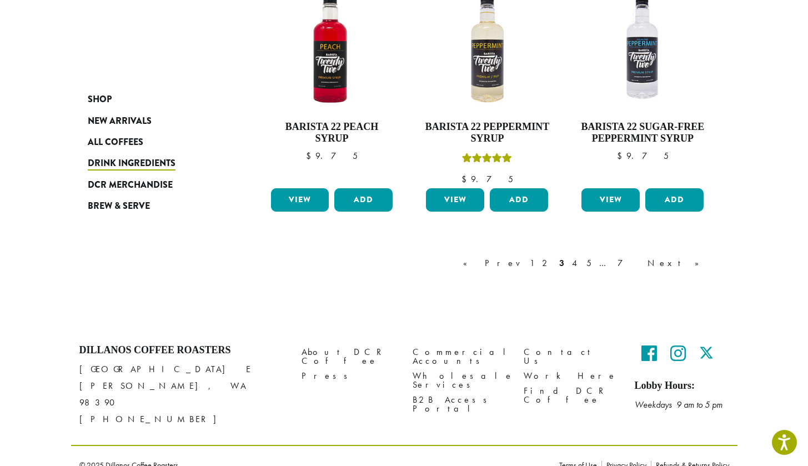
scroll to position [954, 0]
click at [695, 261] on link "Next »" at bounding box center [678, 263] width 64 height 13
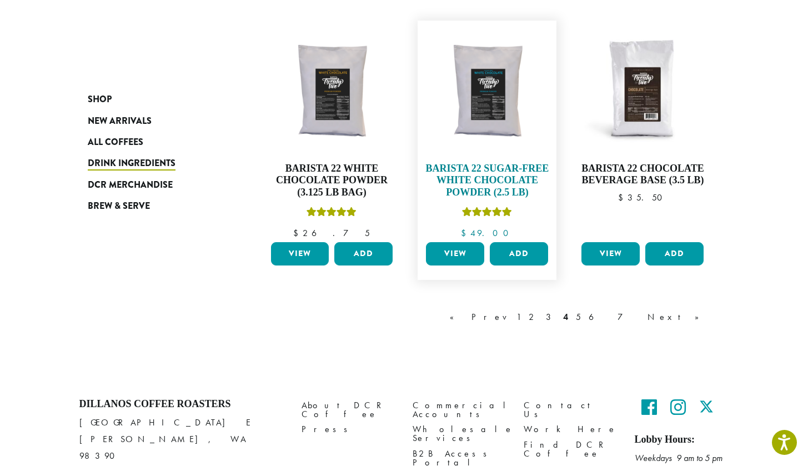
scroll to position [917, 0]
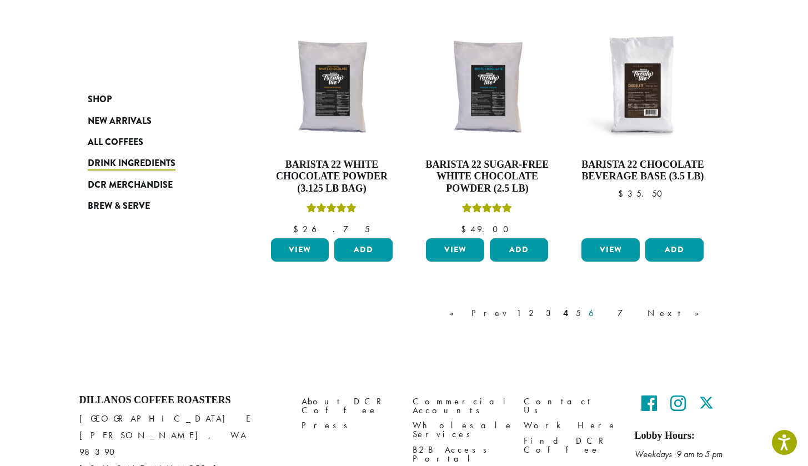
click at [612, 311] on link "6" at bounding box center [600, 313] width 26 height 13
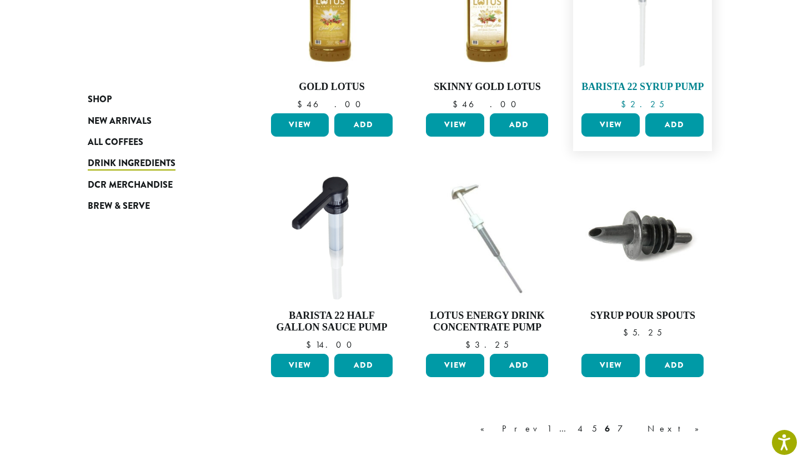
scroll to position [789, 0]
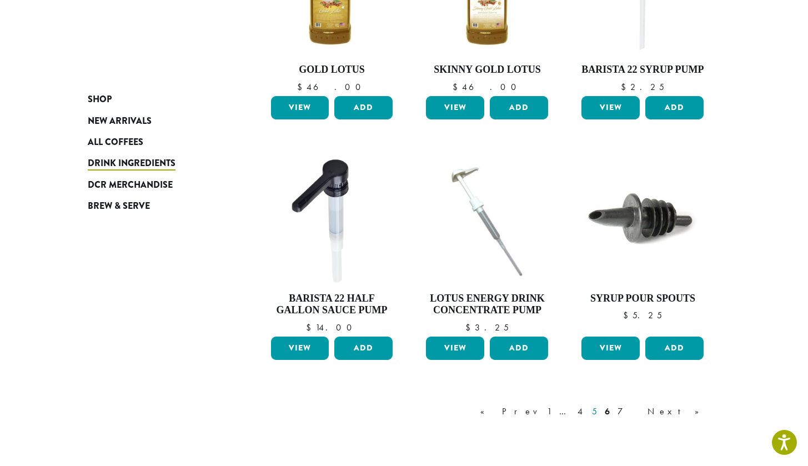
click at [599, 405] on link "5" at bounding box center [594, 411] width 9 height 13
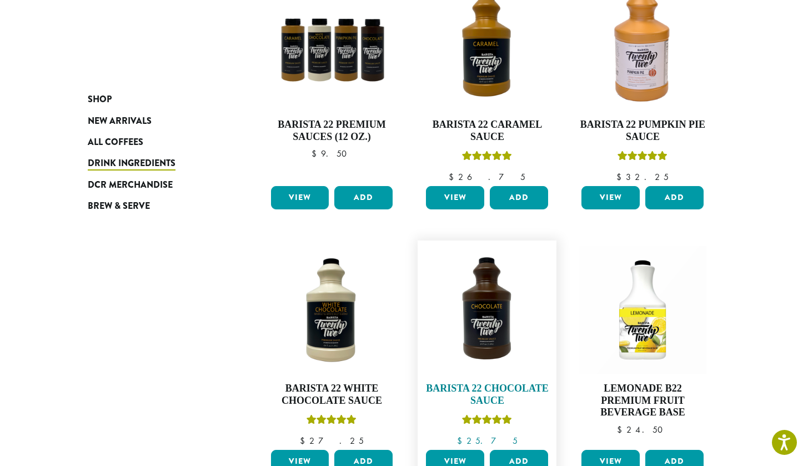
scroll to position [496, 0]
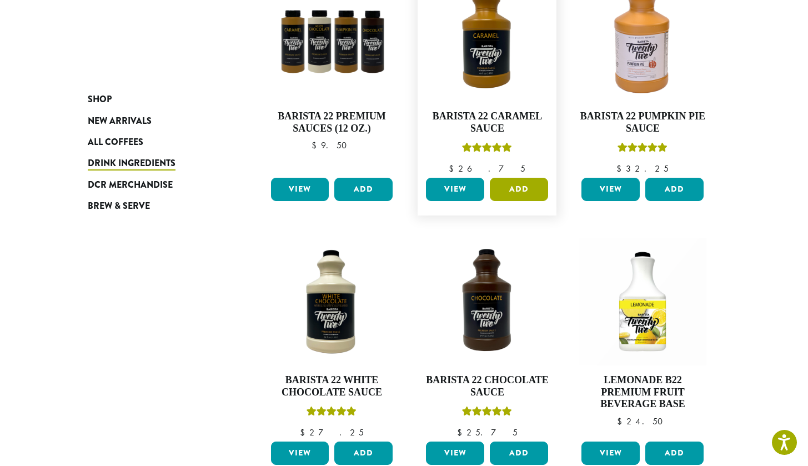
click at [532, 184] on button "Add" at bounding box center [519, 189] width 58 height 23
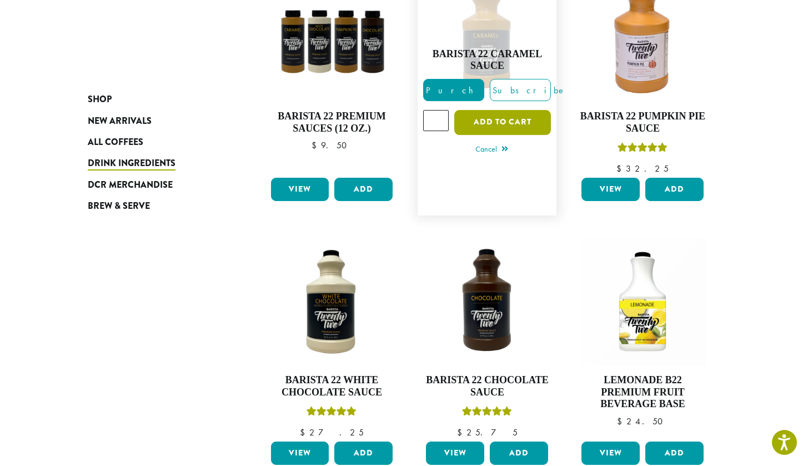
click at [519, 125] on button "Add to cart" at bounding box center [502, 122] width 97 height 25
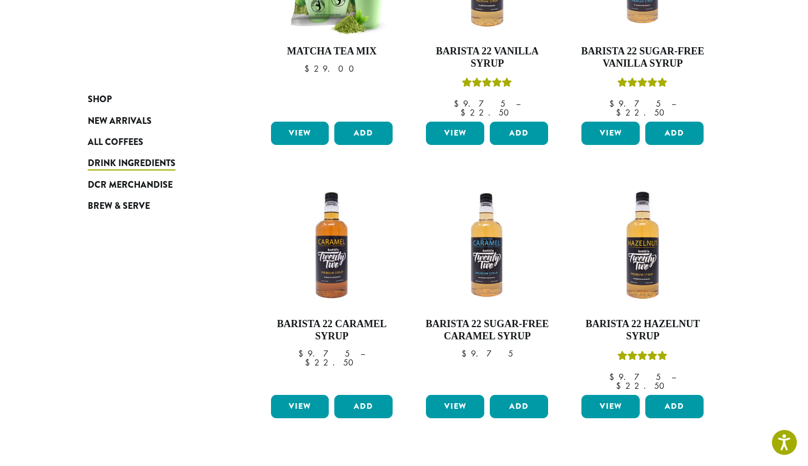
scroll to position [879, 0]
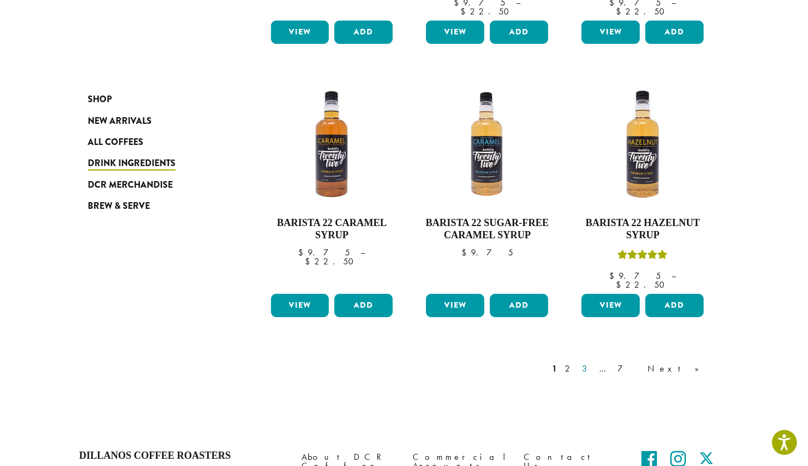
click at [594, 362] on link "3" at bounding box center [587, 368] width 14 height 13
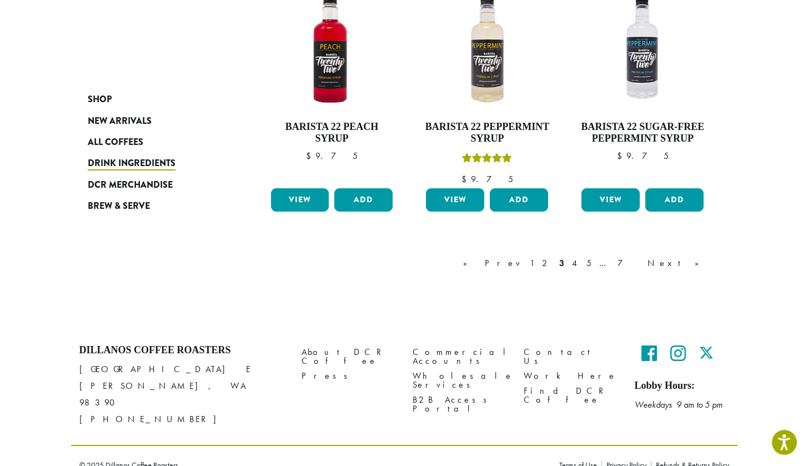
scroll to position [954, 0]
click at [594, 262] on link "5" at bounding box center [588, 263] width 9 height 13
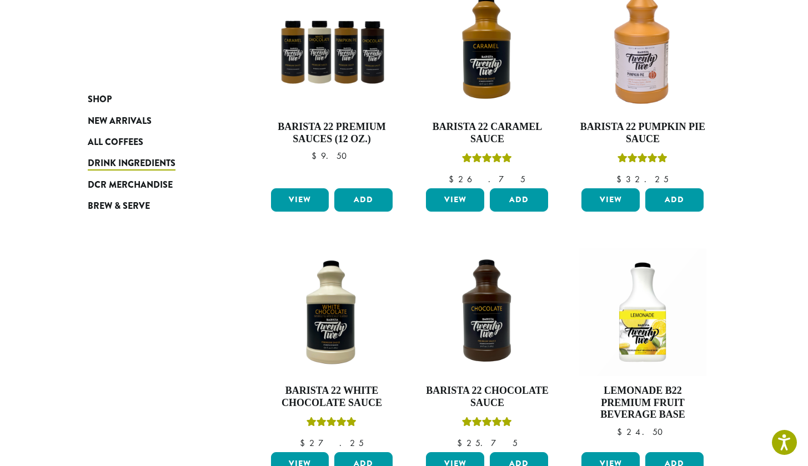
scroll to position [516, 0]
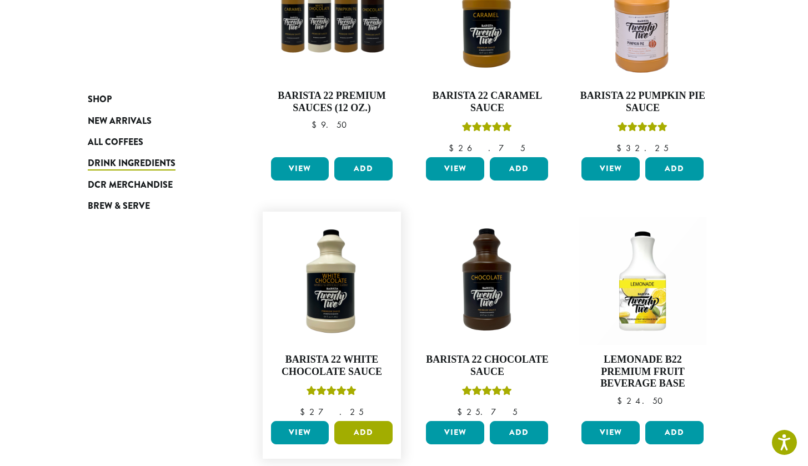
click at [357, 421] on button "Add" at bounding box center [363, 432] width 58 height 23
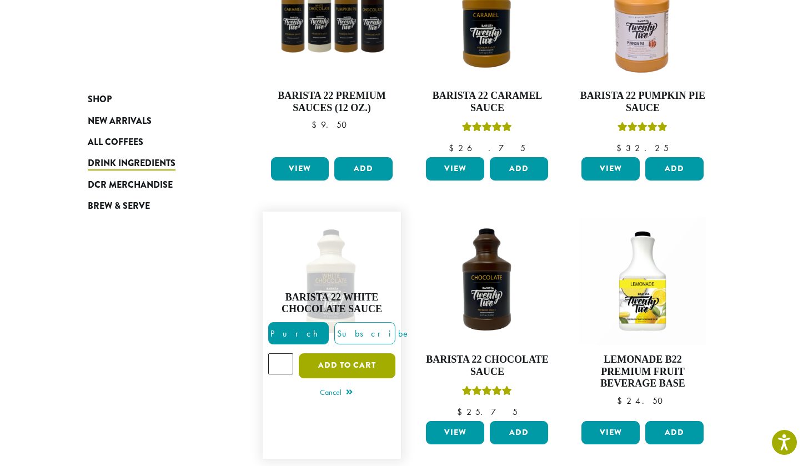
click at [383, 360] on button "Add to cart" at bounding box center [347, 365] width 97 height 25
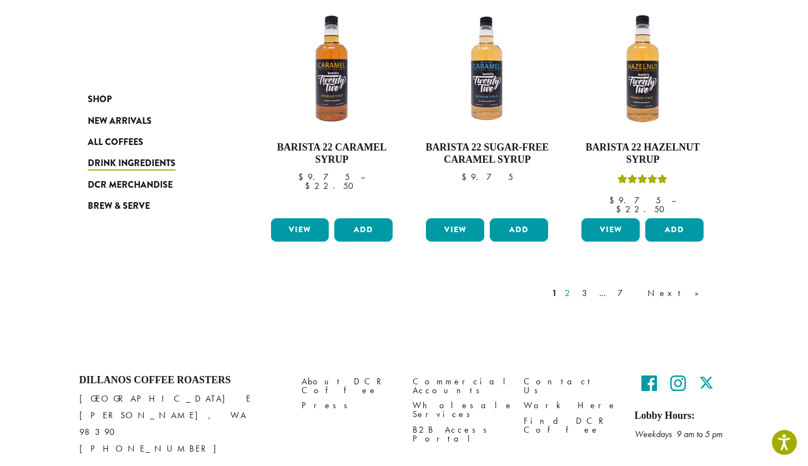
scroll to position [954, 0]
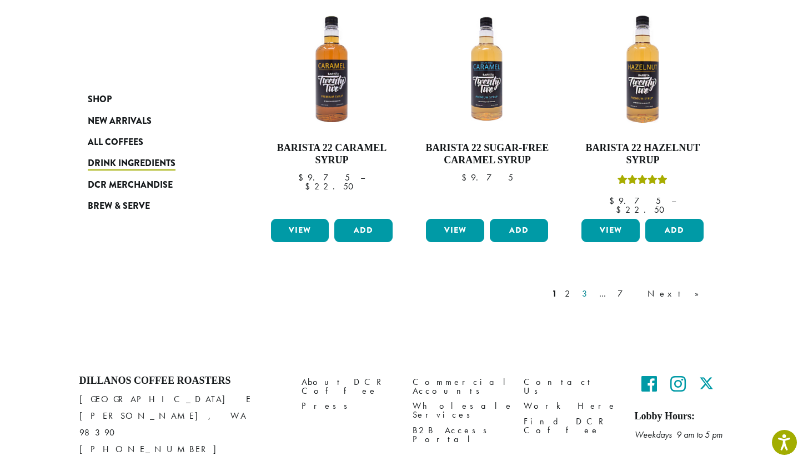
click at [594, 287] on link "3" at bounding box center [587, 293] width 14 height 13
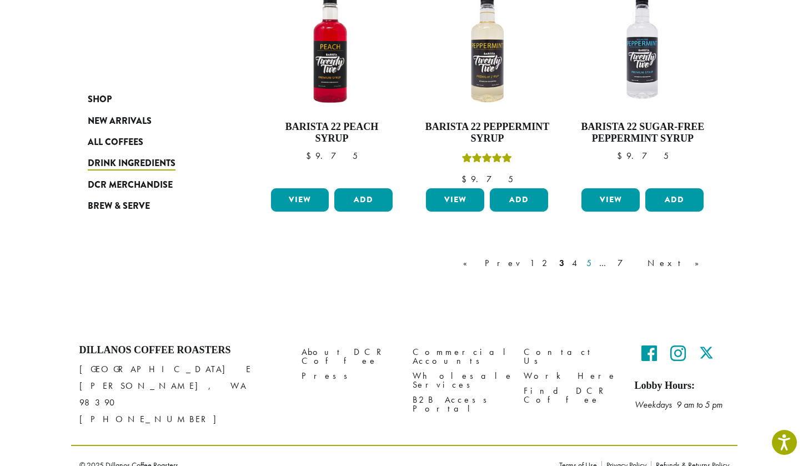
scroll to position [954, 0]
click at [594, 262] on link "5" at bounding box center [588, 263] width 9 height 13
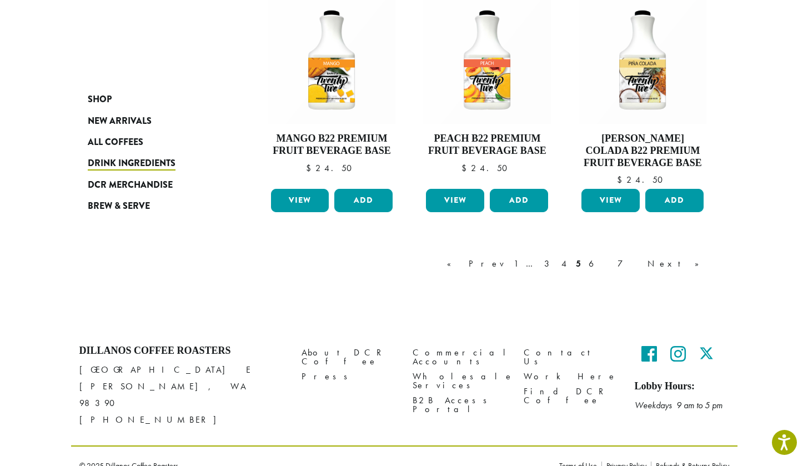
scroll to position [1001, 0]
click at [612, 261] on link "6" at bounding box center [600, 264] width 26 height 13
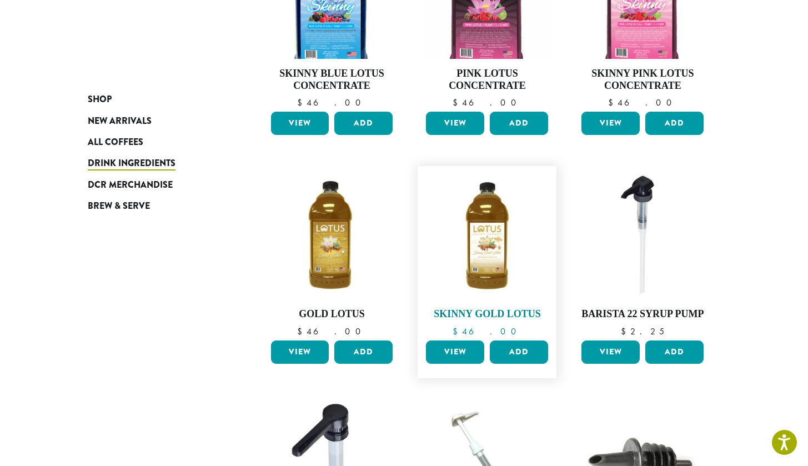
scroll to position [562, 0]
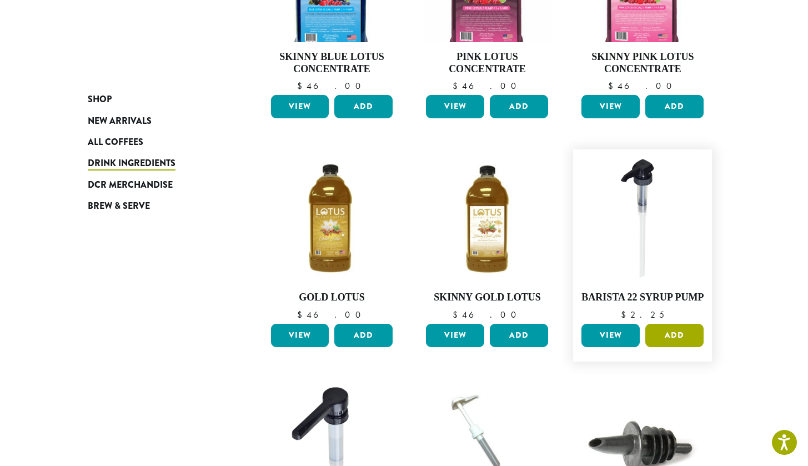
click at [659, 324] on button "Add" at bounding box center [675, 335] width 58 height 23
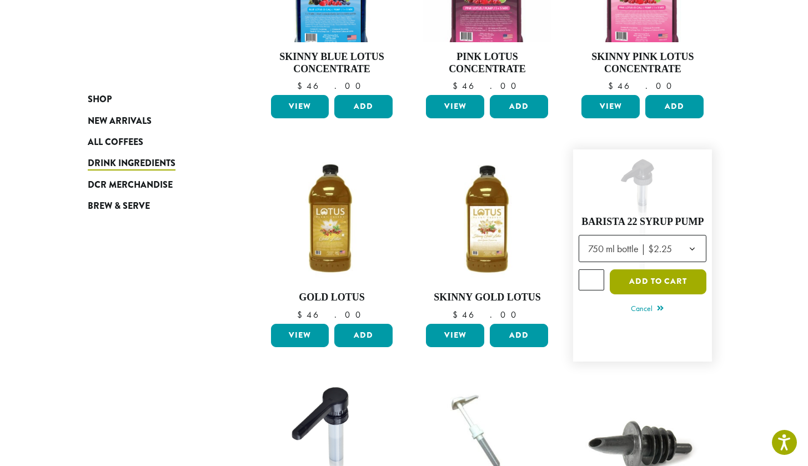
click at [664, 269] on button "Add to cart" at bounding box center [658, 281] width 97 height 25
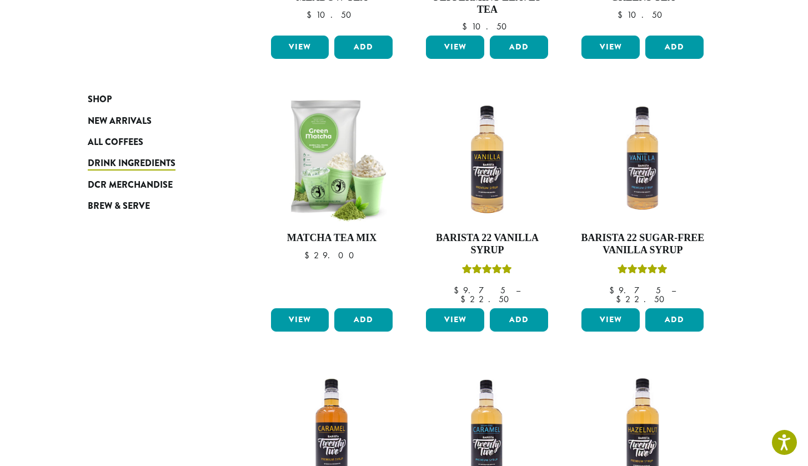
scroll to position [916, 0]
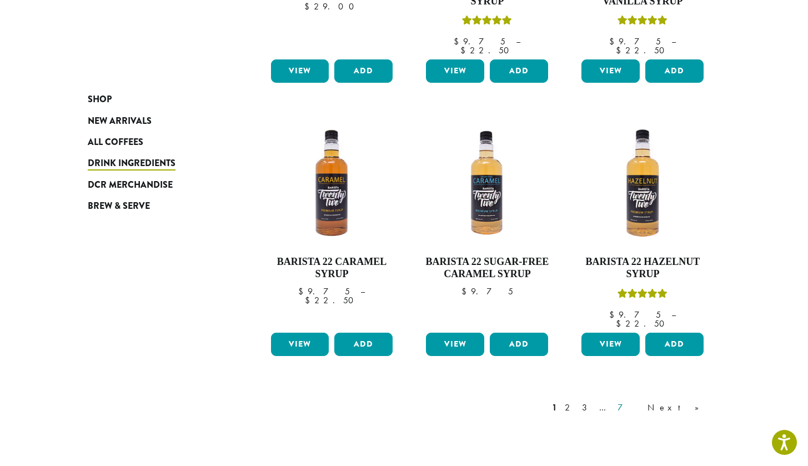
click at [642, 401] on link "7" at bounding box center [629, 407] width 27 height 13
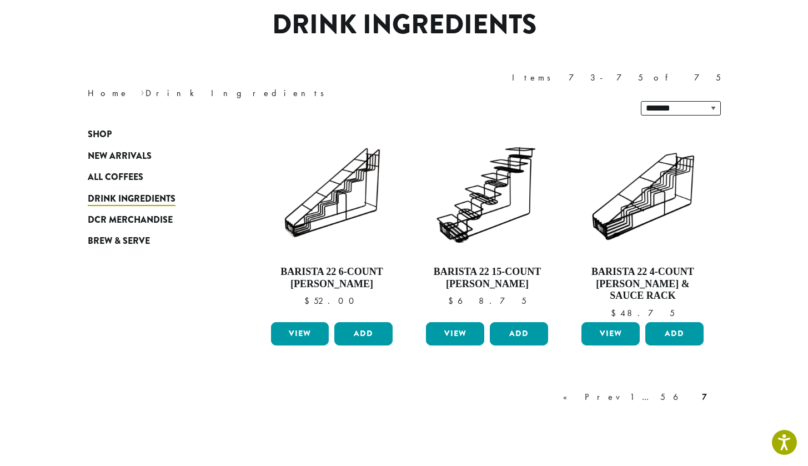
scroll to position [75, 0]
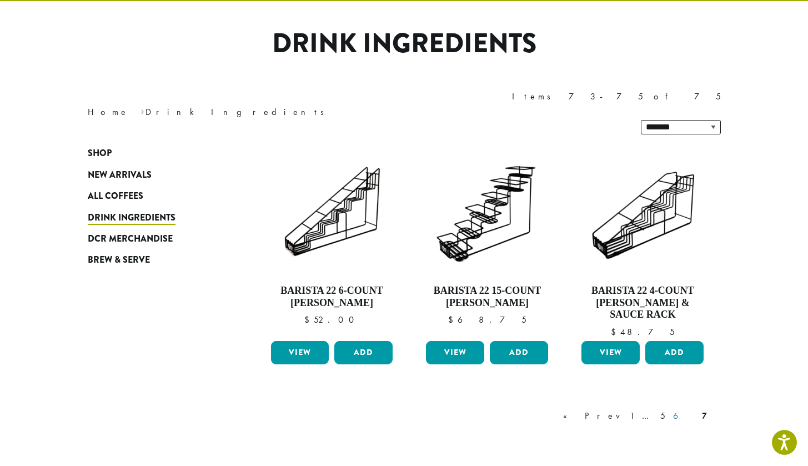
click at [692, 409] on link "6" at bounding box center [684, 415] width 26 height 13
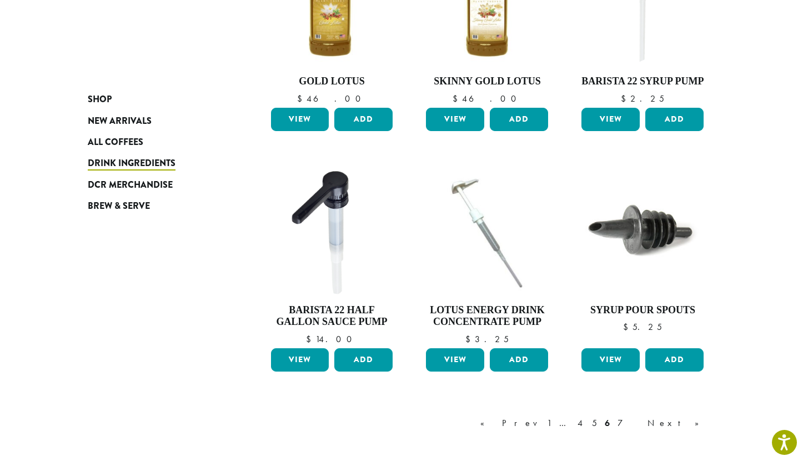
scroll to position [783, 0]
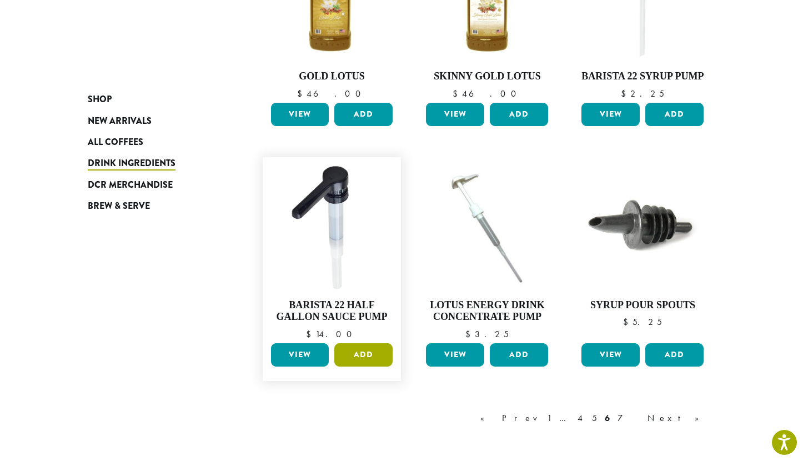
click at [363, 343] on button "Add" at bounding box center [363, 354] width 58 height 23
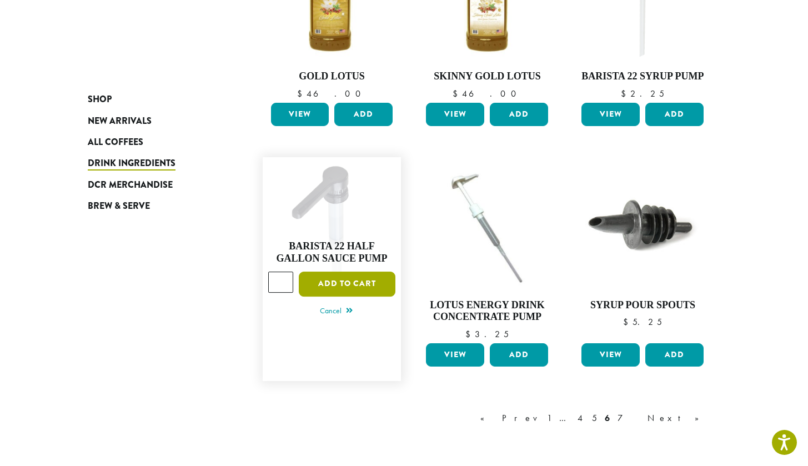
click at [382, 272] on button "Add to cart" at bounding box center [347, 284] width 97 height 25
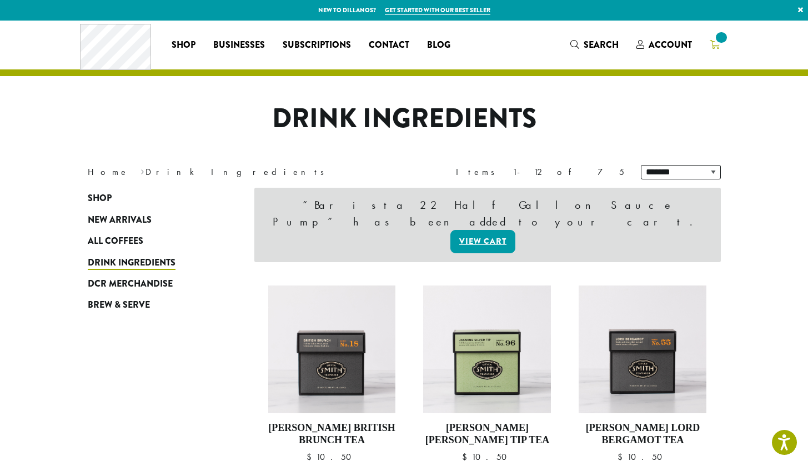
click at [718, 44] on span at bounding box center [721, 37] width 15 height 15
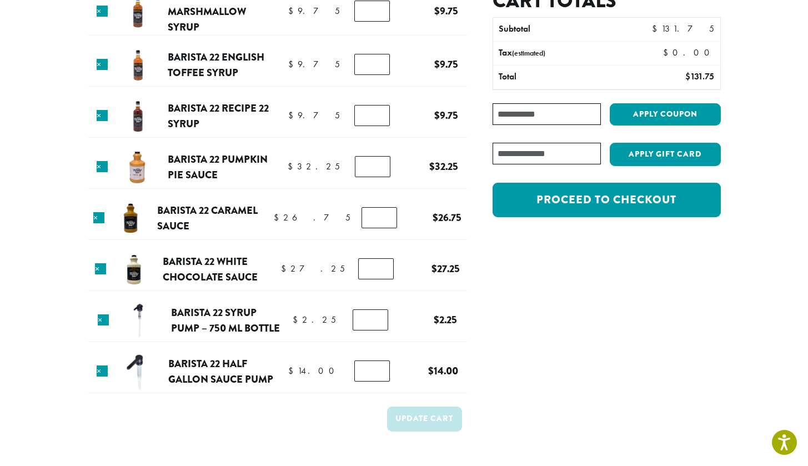
scroll to position [125, 0]
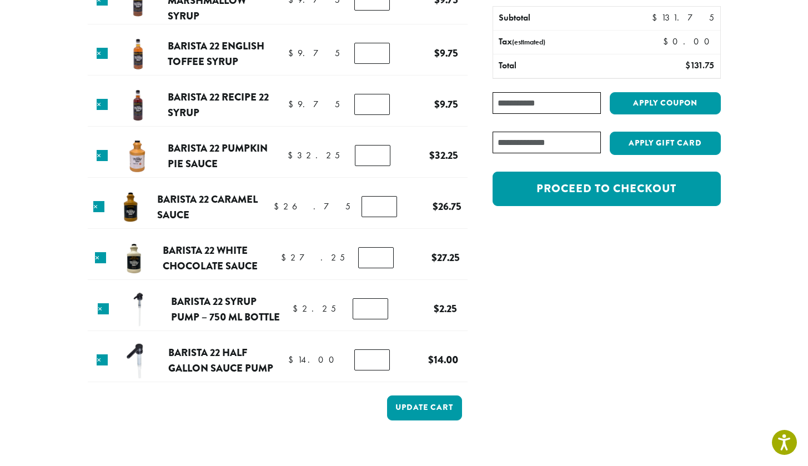
click at [379, 308] on input "*" at bounding box center [371, 308] width 36 height 21
click at [343, 313] on tr "× Barista 22 Syrup Pump – 750 ml bottle $ 2.25 $ 2.25 Barista 22 Syrup Pump – 7…" at bounding box center [278, 310] width 380 height 42
click at [381, 305] on input "*" at bounding box center [371, 308] width 36 height 21
click at [403, 307] on tr "× Barista 22 Syrup Pump – 750 ml bottle $ 2.25 $ 2.25 Barista 22 Syrup Pump – 7…" at bounding box center [278, 310] width 380 height 42
click at [378, 305] on input "*" at bounding box center [371, 308] width 36 height 21
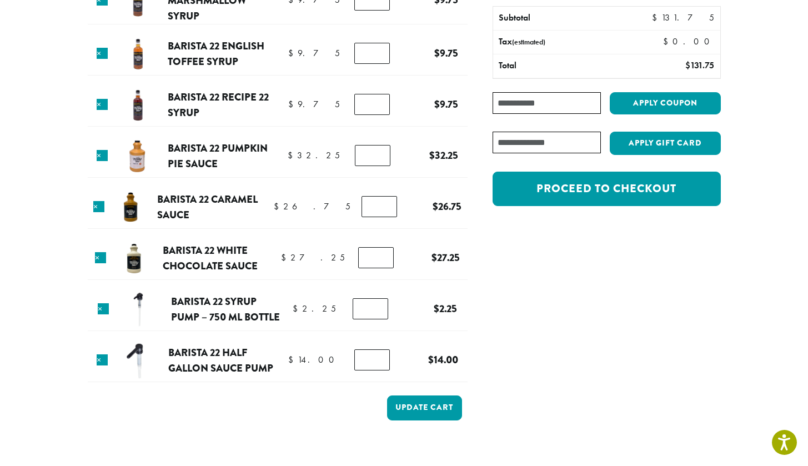
click at [404, 307] on tr "× Barista 22 Syrup Pump – 750 ml bottle $ 2.25 $ 2.25 Barista 22 Syrup Pump – 7…" at bounding box center [278, 310] width 380 height 42
type input "*"
click at [379, 307] on input "*" at bounding box center [371, 308] width 36 height 21
click at [411, 313] on td "$ 2.25 $ 2.25" at bounding box center [435, 309] width 56 height 20
click at [381, 356] on input "*" at bounding box center [372, 359] width 36 height 21
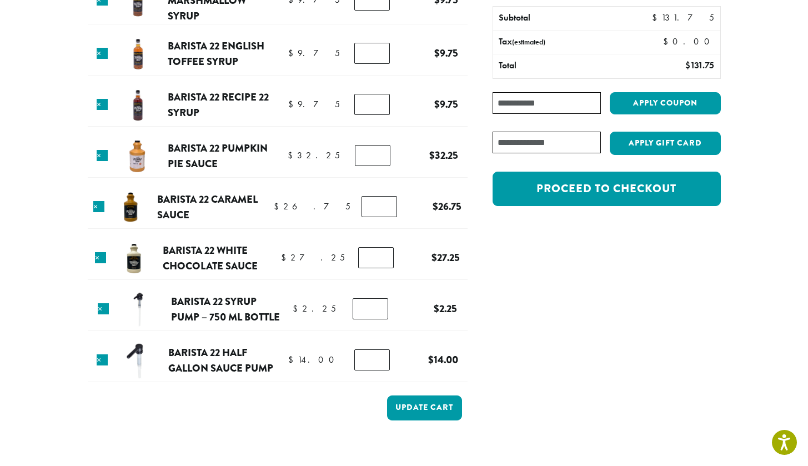
click at [402, 347] on td "Barista 22 Half Gallon Sauce Pump quantity *" at bounding box center [377, 360] width 56 height 31
type input "*"
click at [378, 358] on input "*" at bounding box center [372, 359] width 36 height 21
click at [407, 356] on tr "× Barista 22 Half Gallon Sauce Pump $ 14.00 $ 14.00 Barista 22 Half Gallon Sauc…" at bounding box center [278, 361] width 380 height 42
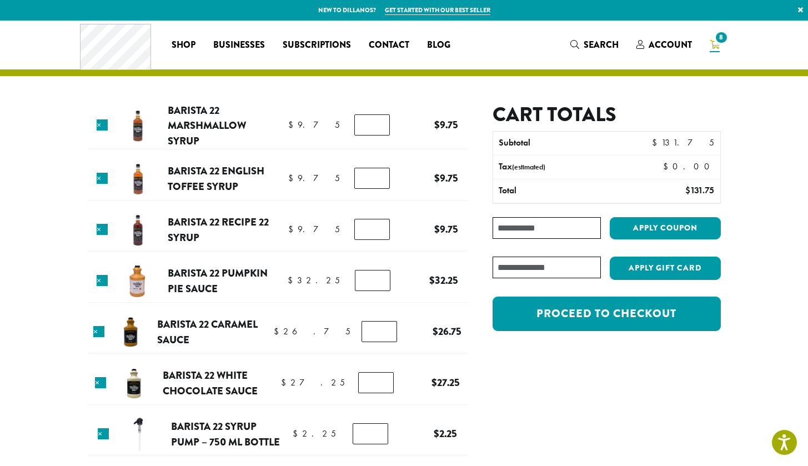
scroll to position [0, 0]
click at [104, 121] on link "×" at bounding box center [102, 124] width 11 height 11
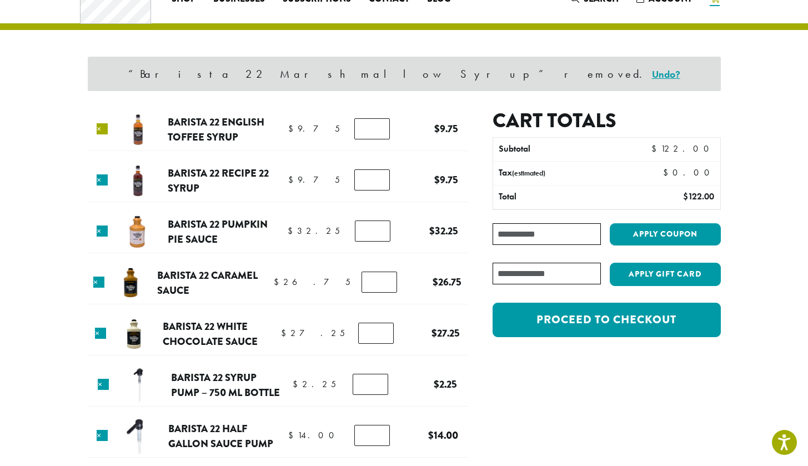
scroll to position [47, 0]
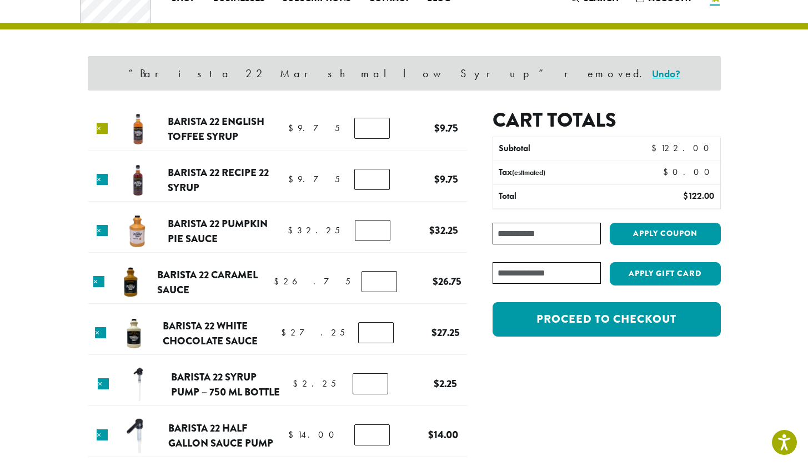
click at [104, 123] on link "×" at bounding box center [102, 128] width 11 height 11
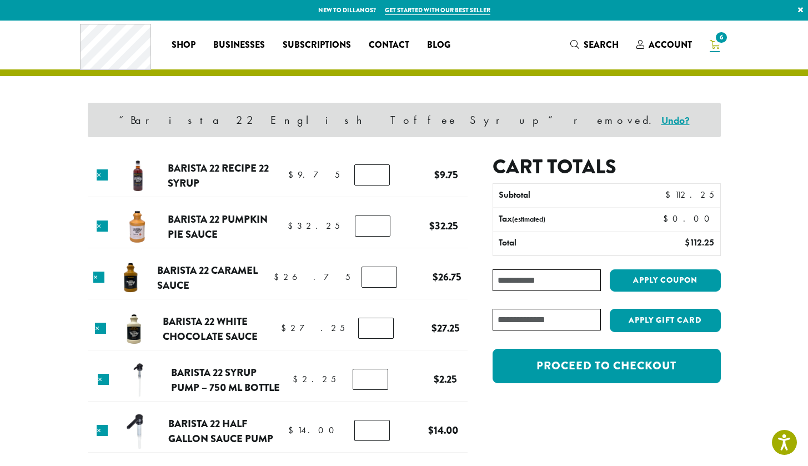
scroll to position [0, 0]
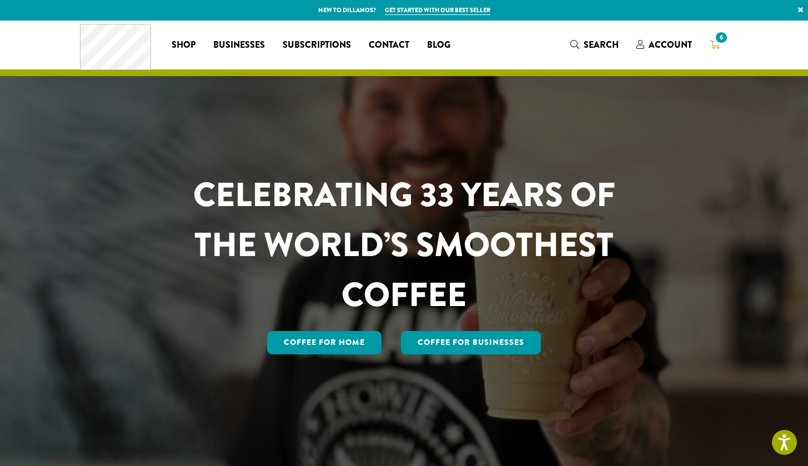
click at [716, 42] on span "6" at bounding box center [721, 37] width 15 height 15
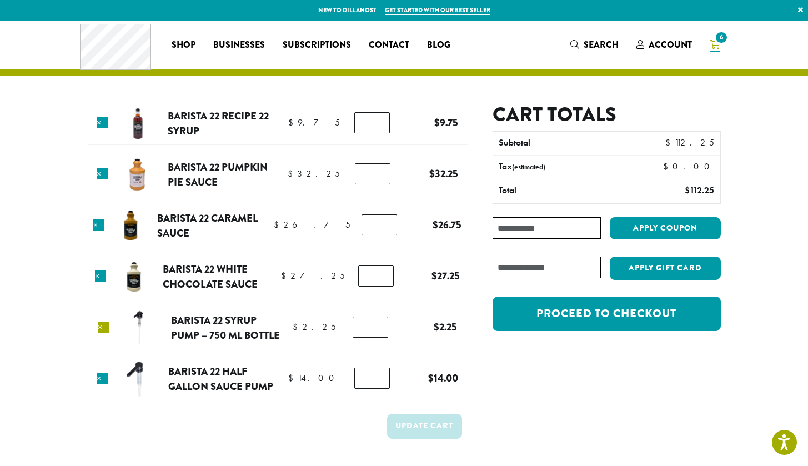
click at [103, 326] on link "×" at bounding box center [103, 327] width 11 height 11
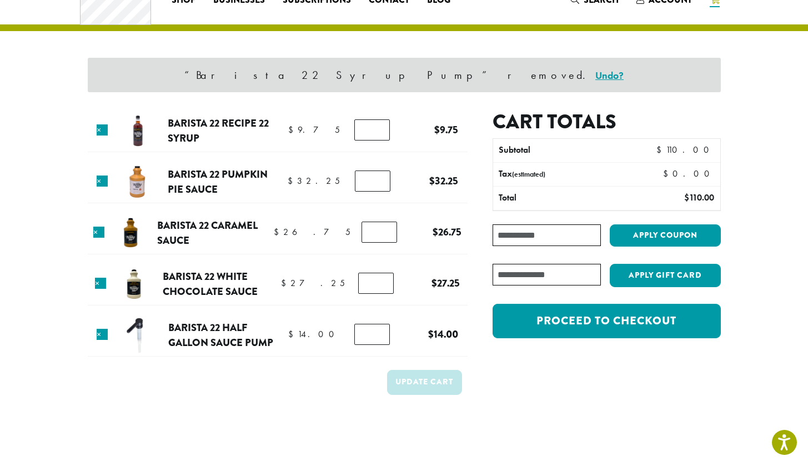
scroll to position [47, 0]
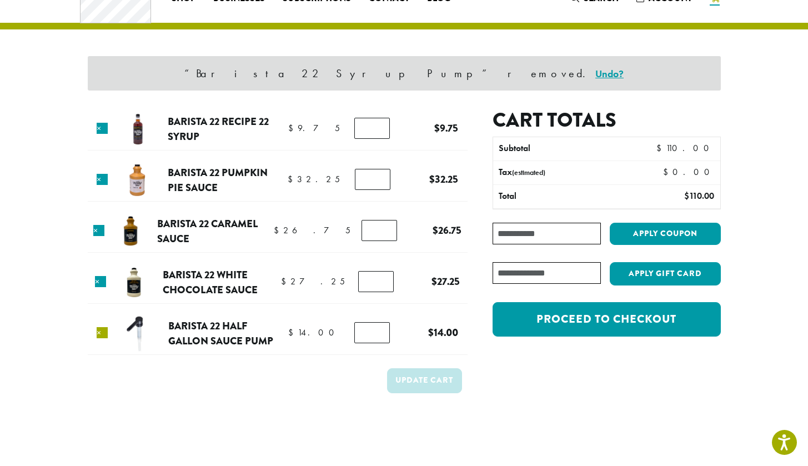
click at [102, 328] on link "×" at bounding box center [102, 332] width 11 height 11
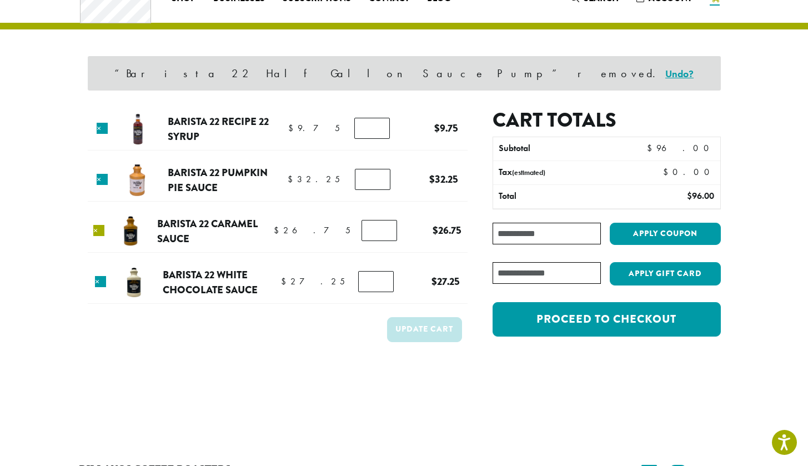
click at [104, 228] on link "×" at bounding box center [98, 230] width 11 height 11
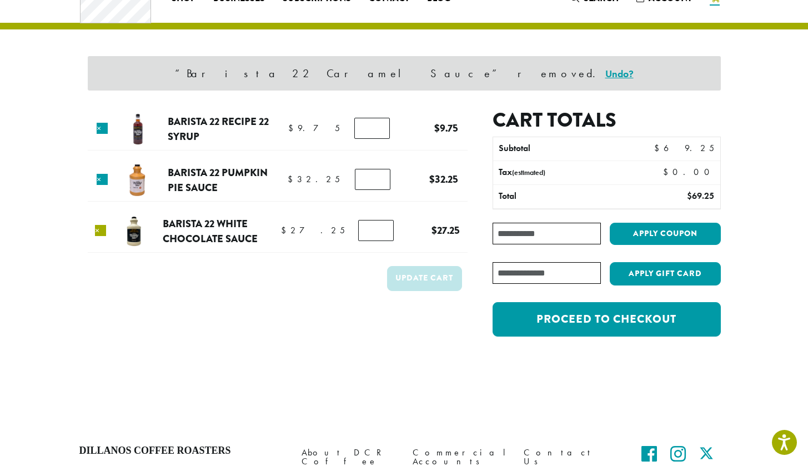
click at [106, 232] on link "×" at bounding box center [100, 230] width 11 height 11
